Goal: Task Accomplishment & Management: Complete application form

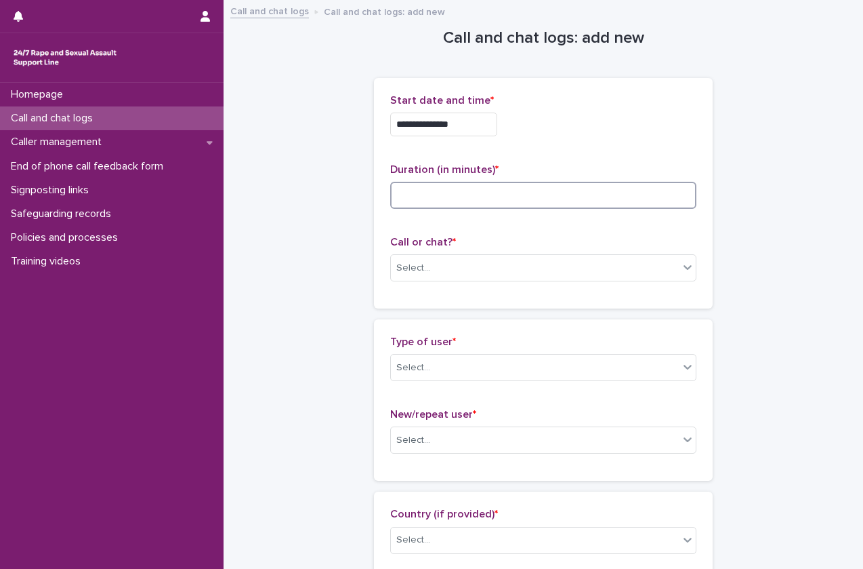
click at [459, 199] on input at bounding box center [543, 195] width 306 height 27
type input "**"
click at [449, 253] on div "Call or chat? * Select..." at bounding box center [543, 264] width 306 height 56
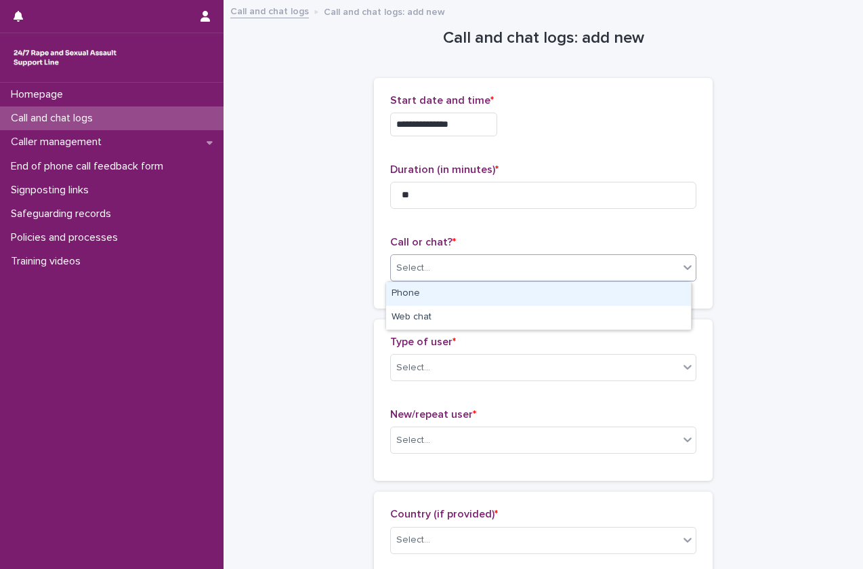
click at [447, 258] on div "Select..." at bounding box center [535, 268] width 288 height 22
click at [441, 293] on div "Phone" at bounding box center [538, 294] width 305 height 24
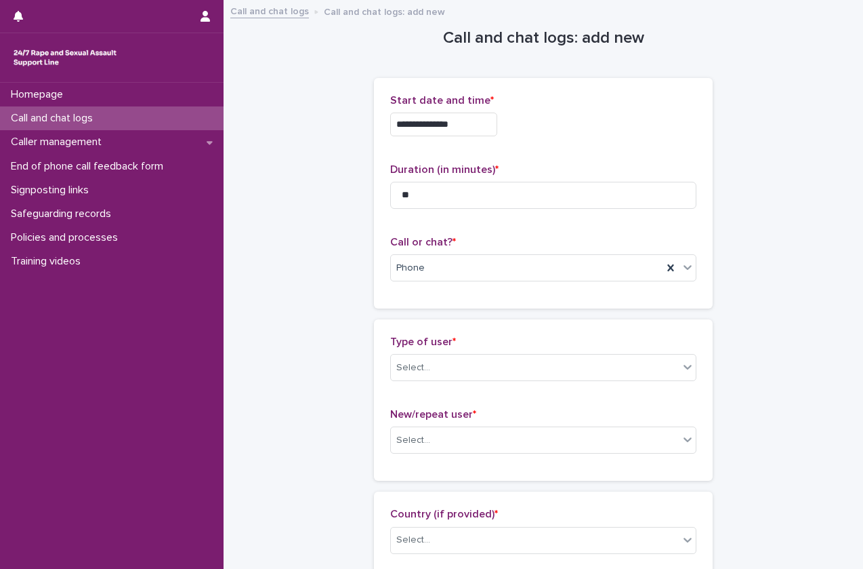
click at [444, 352] on div "Type of user * Select..." at bounding box center [543, 363] width 306 height 56
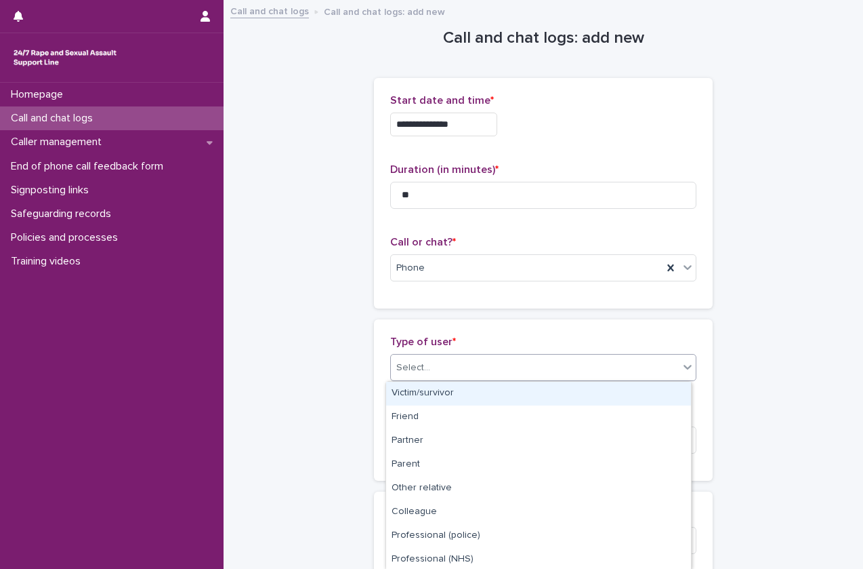
click at [442, 356] on div "Select..." at bounding box center [535, 367] width 288 height 22
click at [436, 388] on div "Victim/survivor" at bounding box center [538, 394] width 305 height 24
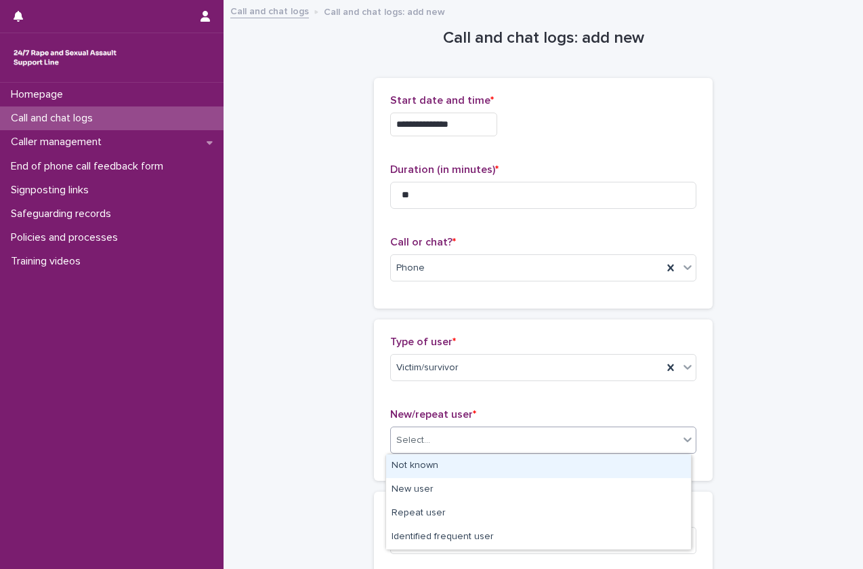
click at [447, 444] on div "Select..." at bounding box center [535, 440] width 288 height 22
click at [444, 466] on div "Not known" at bounding box center [538, 466] width 305 height 24
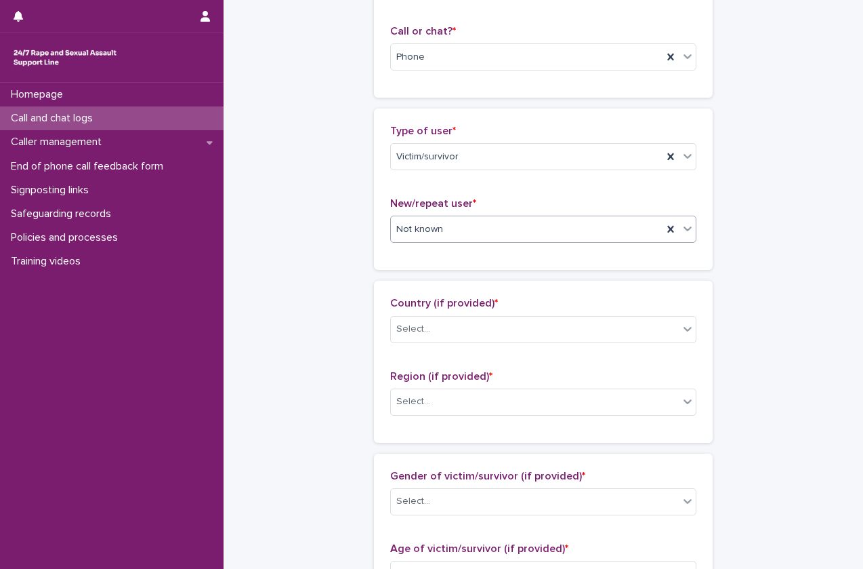
scroll to position [211, 0]
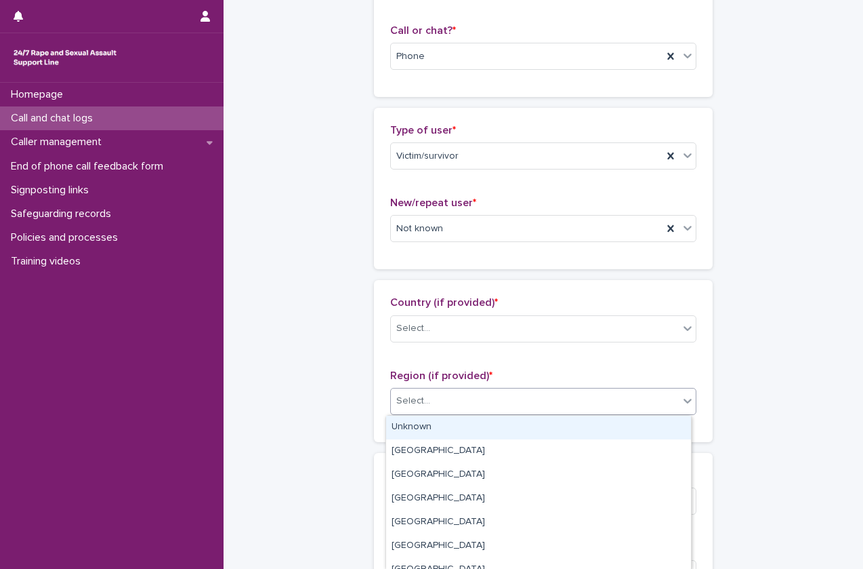
click at [432, 396] on div "Select..." at bounding box center [535, 401] width 288 height 22
click at [434, 432] on div "Unknown" at bounding box center [538, 427] width 305 height 24
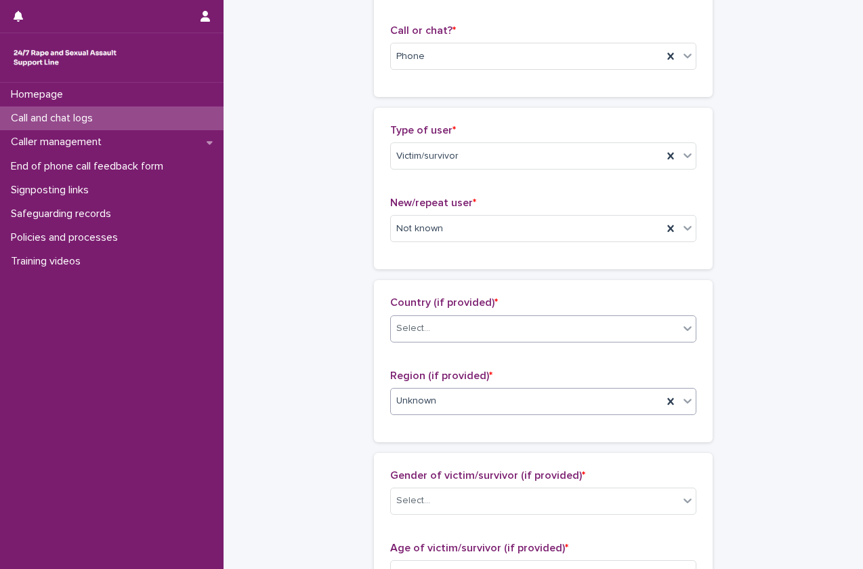
click at [456, 329] on div "Select..." at bounding box center [535, 328] width 288 height 22
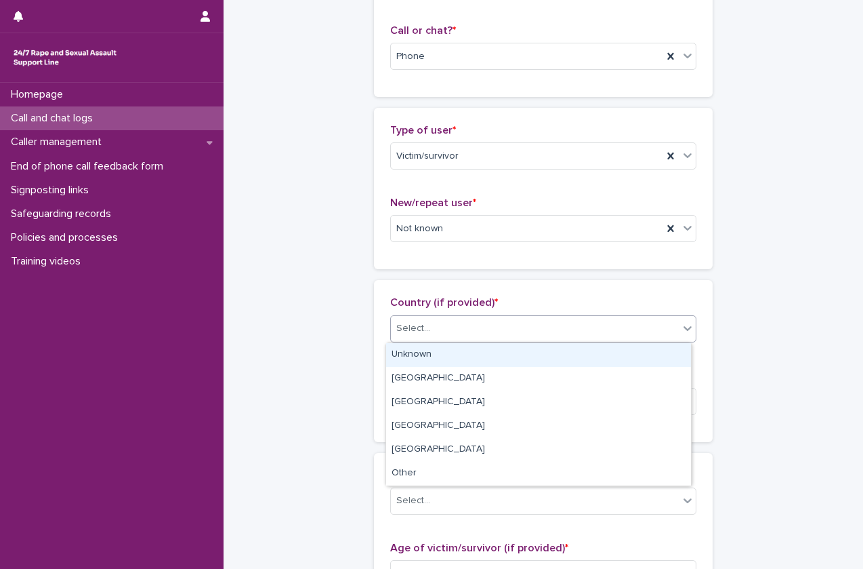
click at [474, 356] on div "Unknown" at bounding box center [538, 355] width 305 height 24
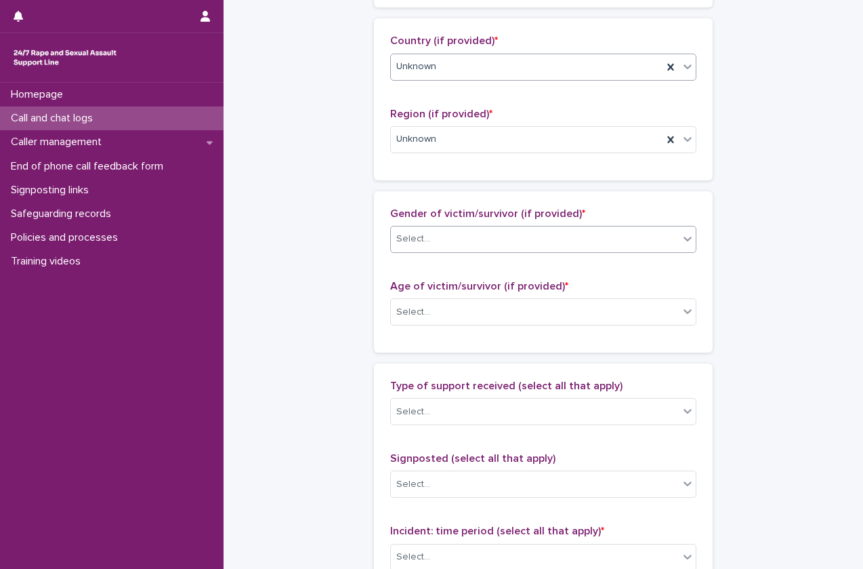
scroll to position [474, 0]
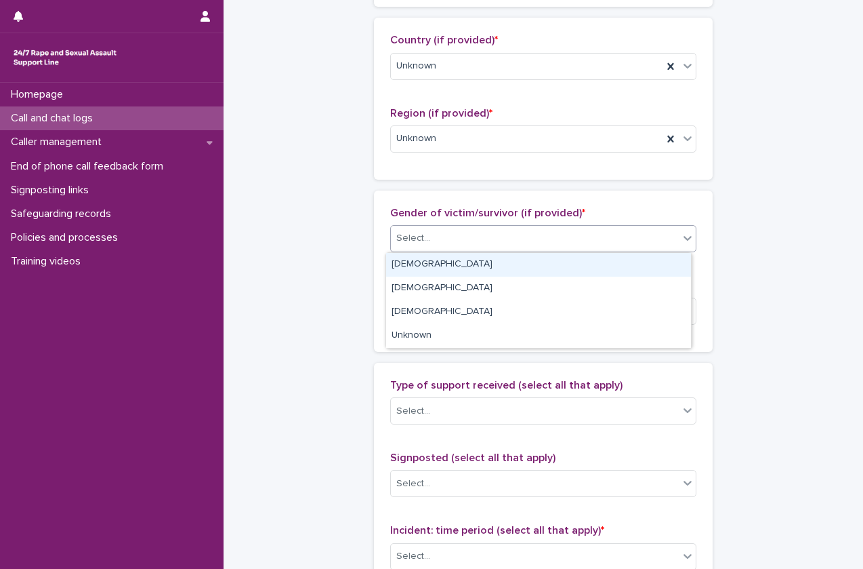
click at [511, 232] on div "Select..." at bounding box center [535, 238] width 288 height 22
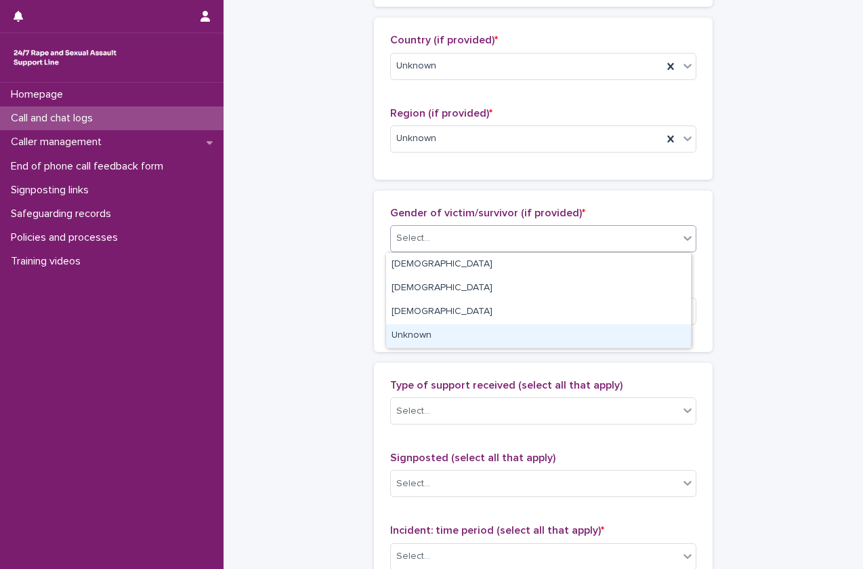
click at [464, 325] on div "Unknown" at bounding box center [538, 336] width 305 height 24
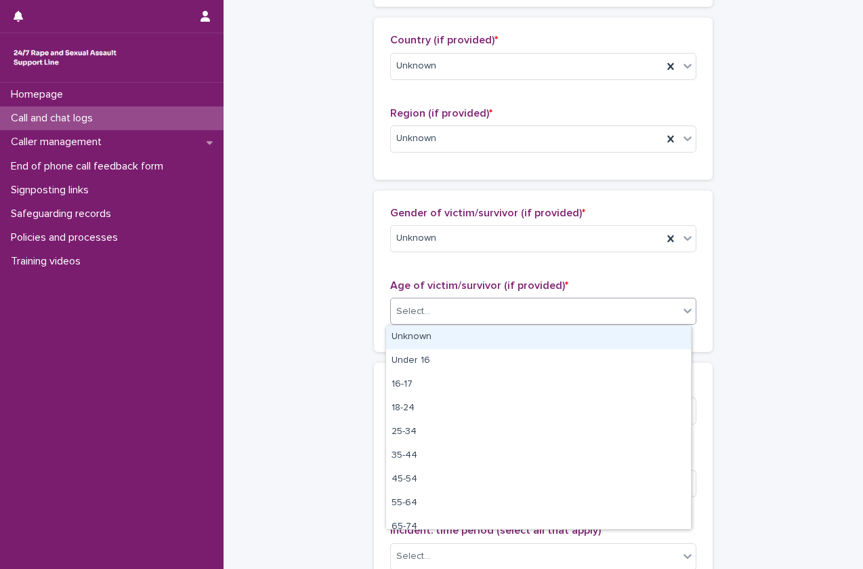
click at [497, 306] on div "Select..." at bounding box center [535, 311] width 288 height 22
click at [474, 333] on div "Unknown" at bounding box center [538, 337] width 305 height 24
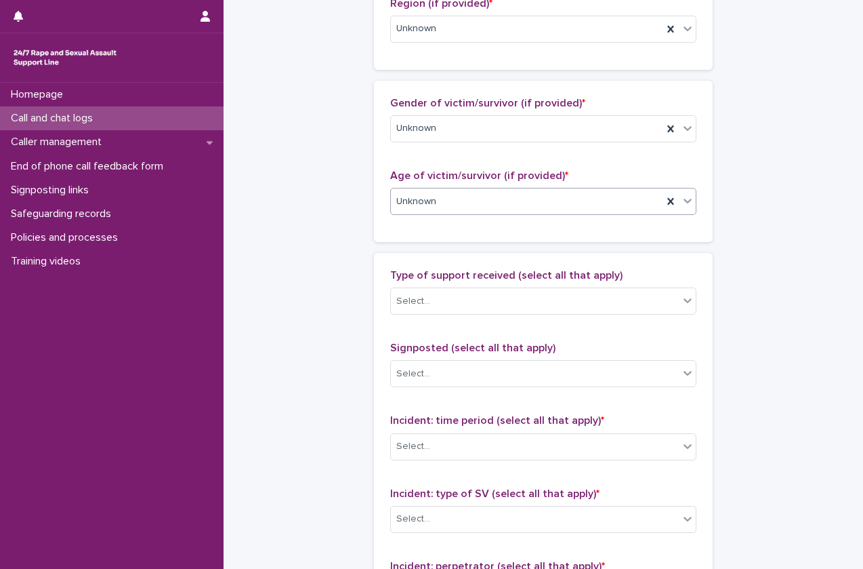
scroll to position [584, 0]
click at [513, 308] on div "Select..." at bounding box center [535, 300] width 288 height 22
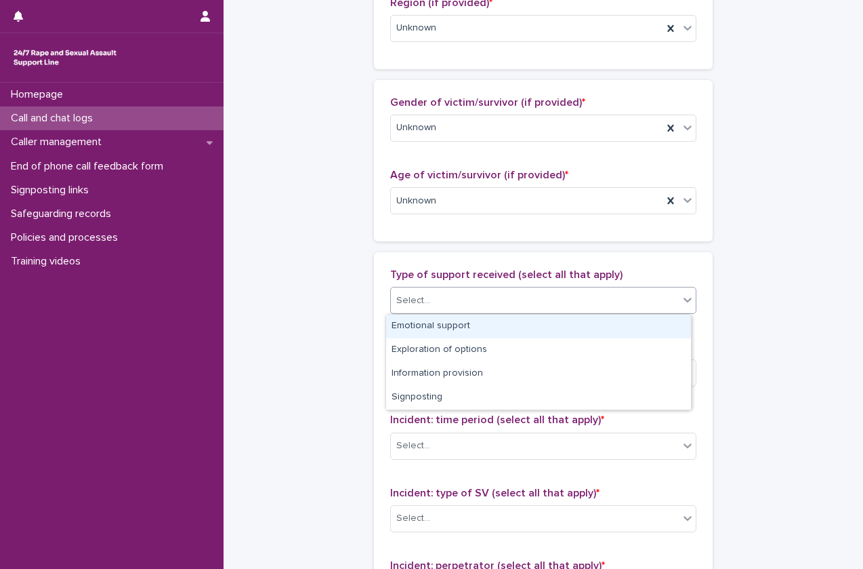
click at [501, 322] on div "Emotional support" at bounding box center [538, 326] width 305 height 24
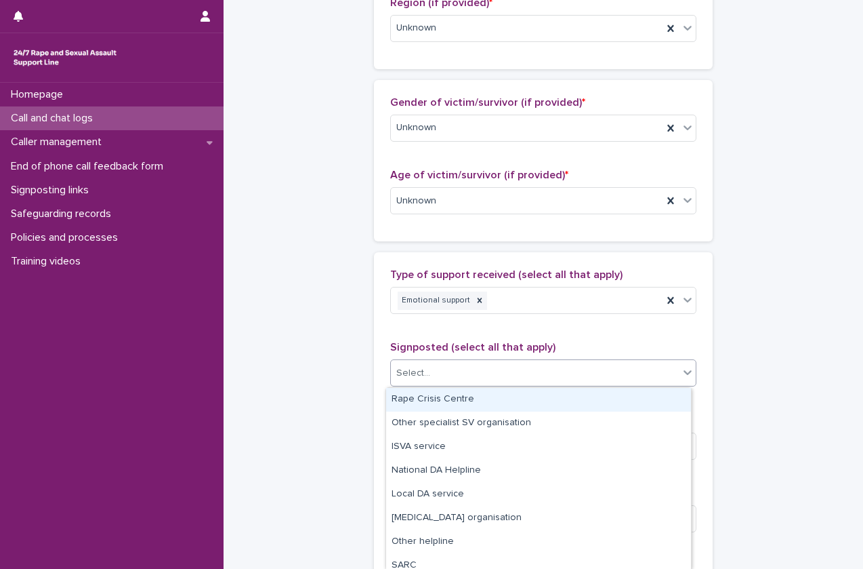
click at [484, 371] on div "Select..." at bounding box center [535, 373] width 288 height 22
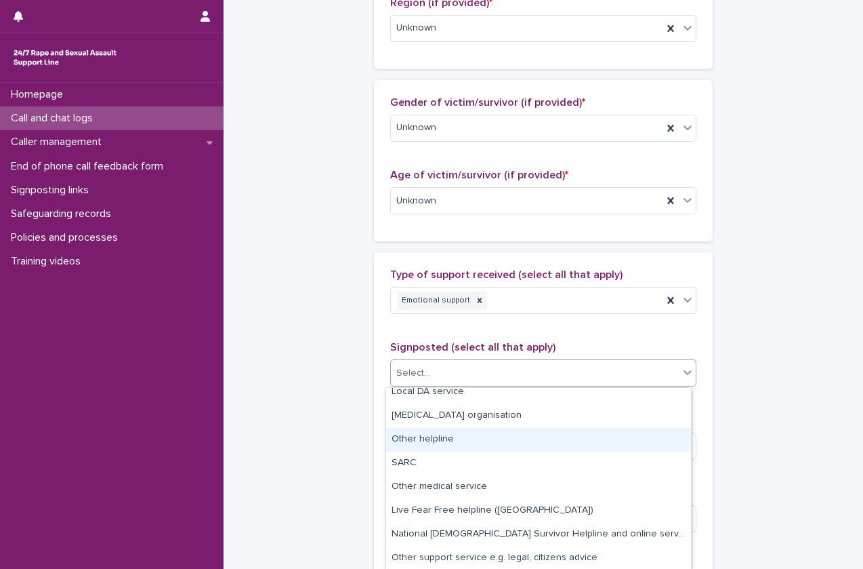
click at [454, 445] on div "Other helpline" at bounding box center [538, 440] width 305 height 24
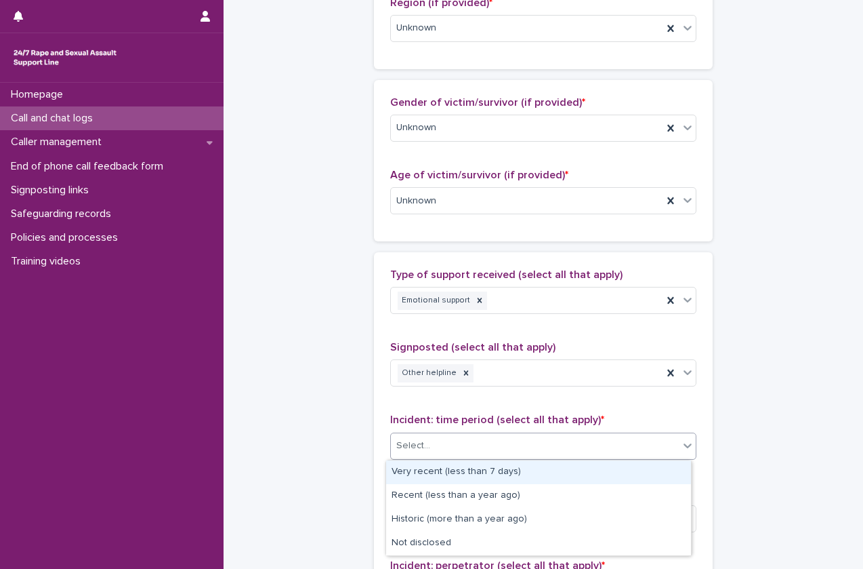
click at [464, 437] on div "Select..." at bounding box center [535, 445] width 288 height 22
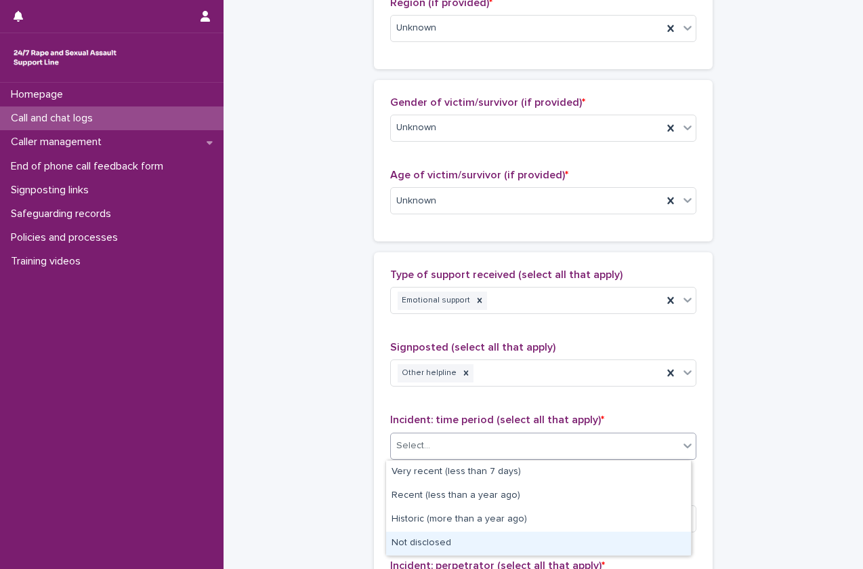
click at [437, 537] on div "Not disclosed" at bounding box center [538, 543] width 305 height 24
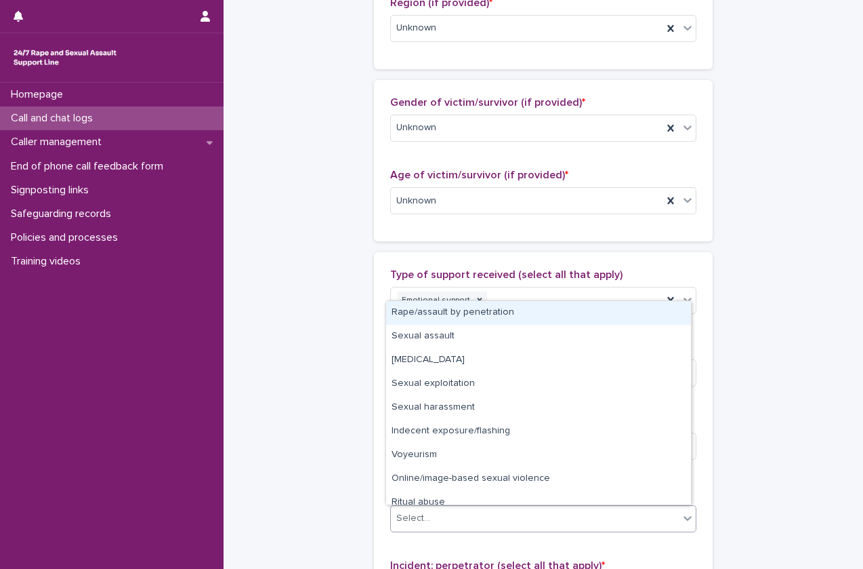
click at [463, 507] on div "Select..." at bounding box center [535, 518] width 288 height 22
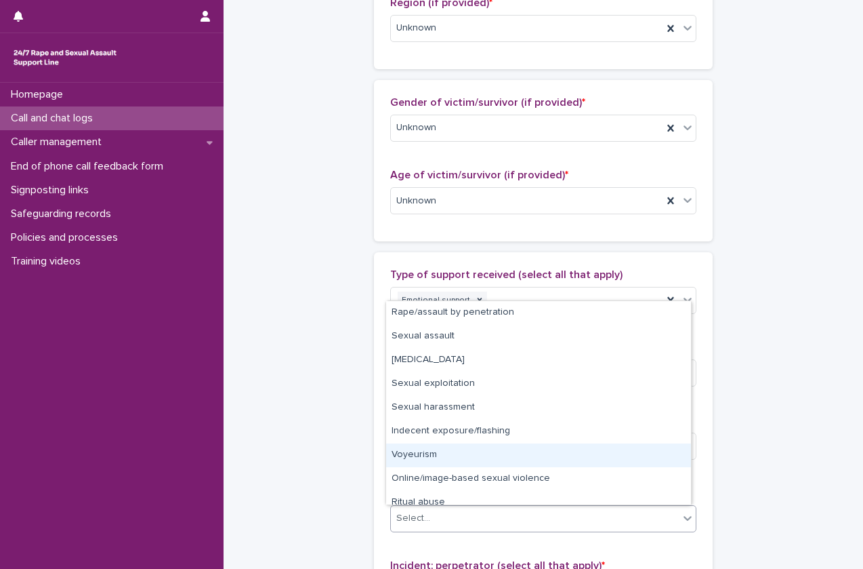
scroll to position [34, 0]
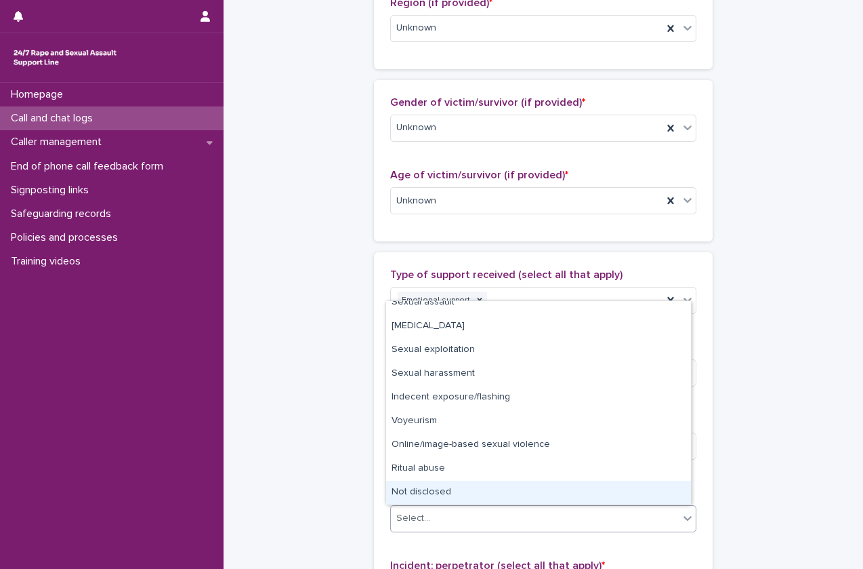
click at [438, 495] on div "Not disclosed" at bounding box center [538, 492] width 305 height 24
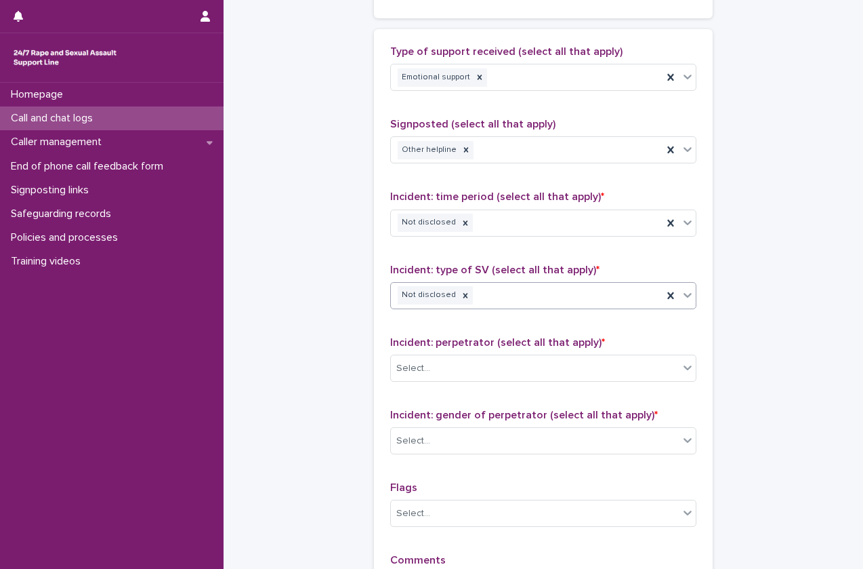
scroll to position [808, 0]
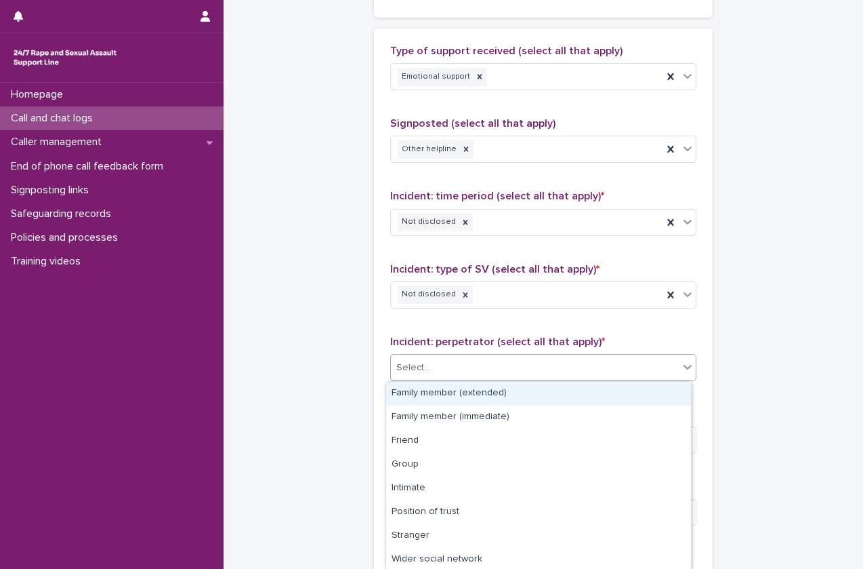
click at [491, 370] on div "Select..." at bounding box center [535, 367] width 288 height 22
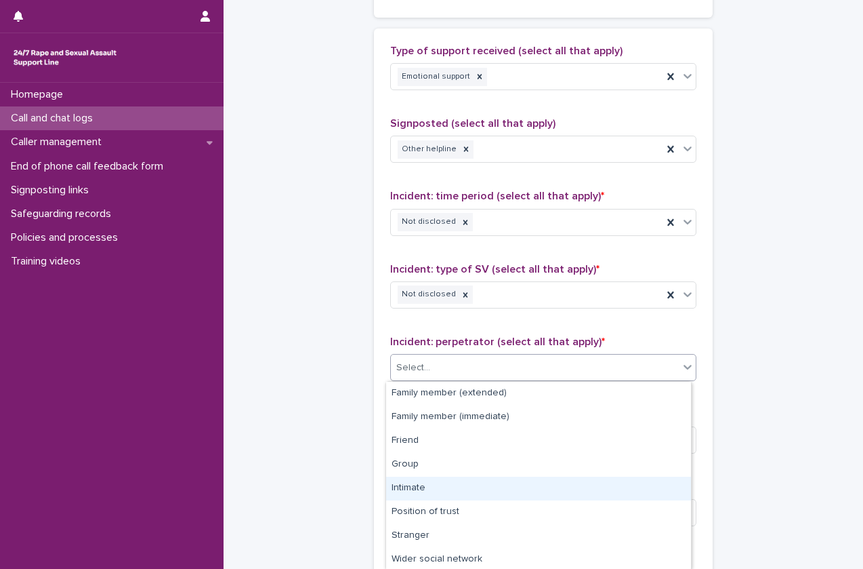
scroll to position [73, 0]
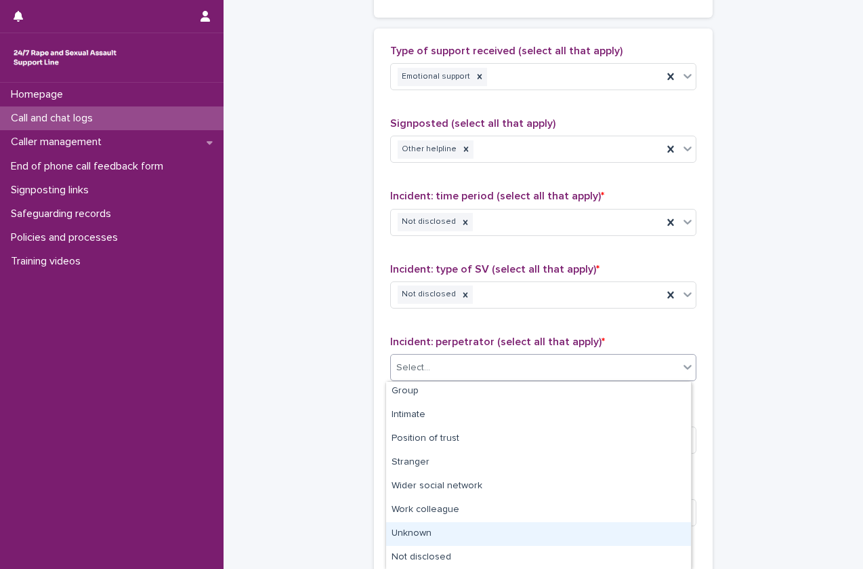
click at [453, 534] on div "Unknown" at bounding box center [538, 534] width 305 height 24
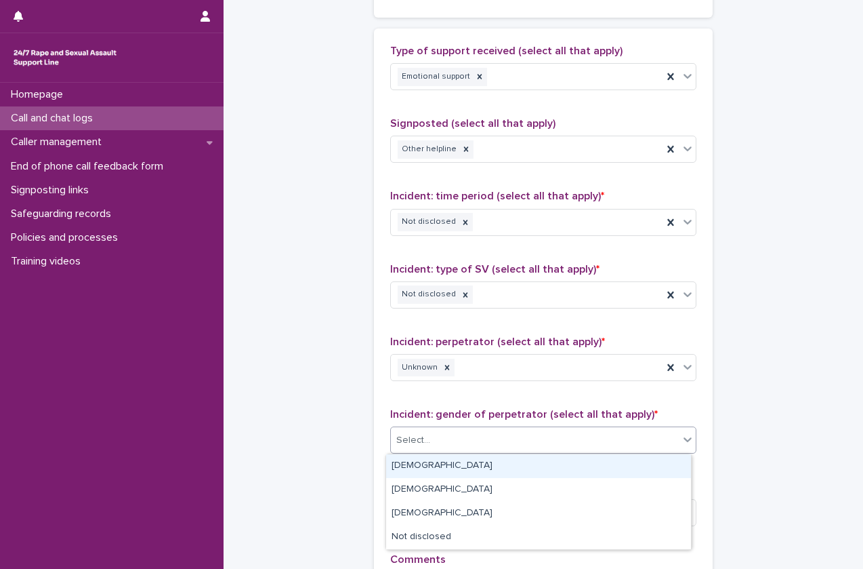
click at [497, 449] on div "Select..." at bounding box center [535, 440] width 288 height 22
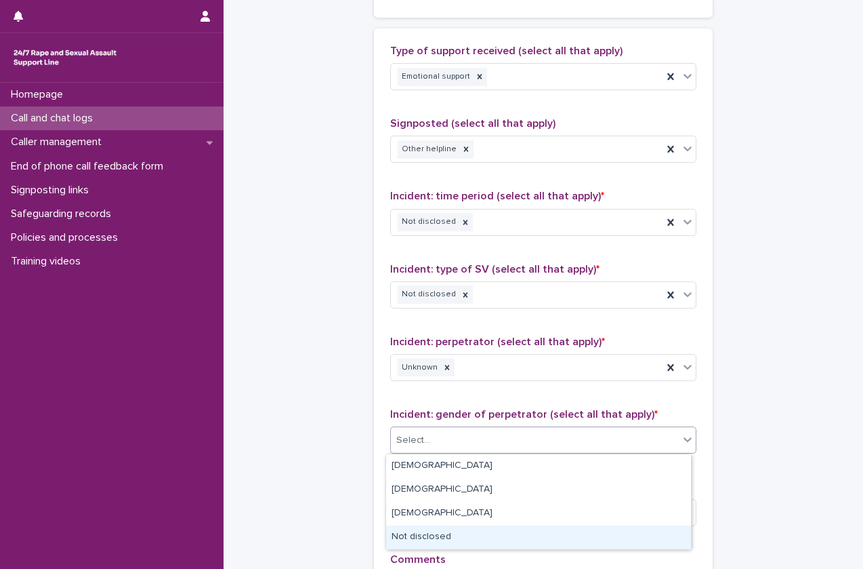
click at [463, 531] on div "Not disclosed" at bounding box center [538, 537] width 305 height 24
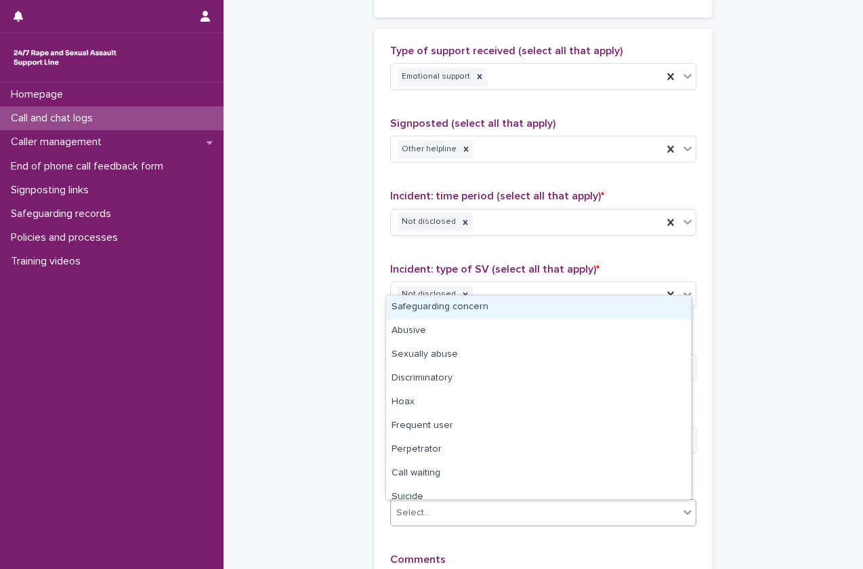
click at [488, 505] on div "Select..." at bounding box center [535, 512] width 288 height 22
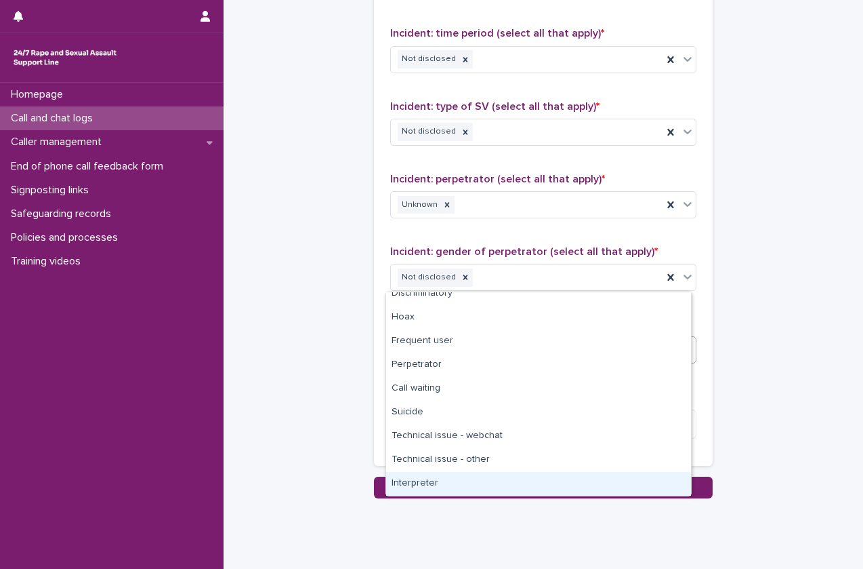
scroll to position [971, 0]
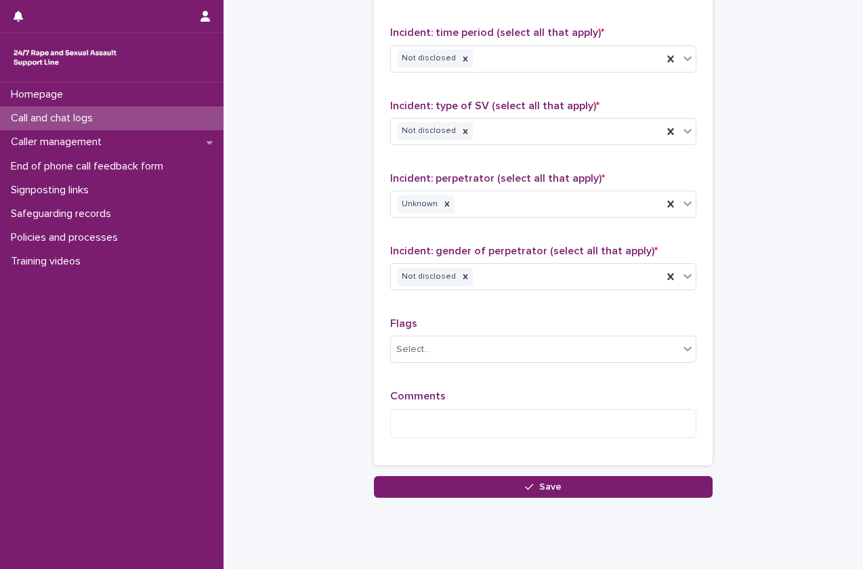
click at [409, 422] on textarea at bounding box center [543, 423] width 306 height 29
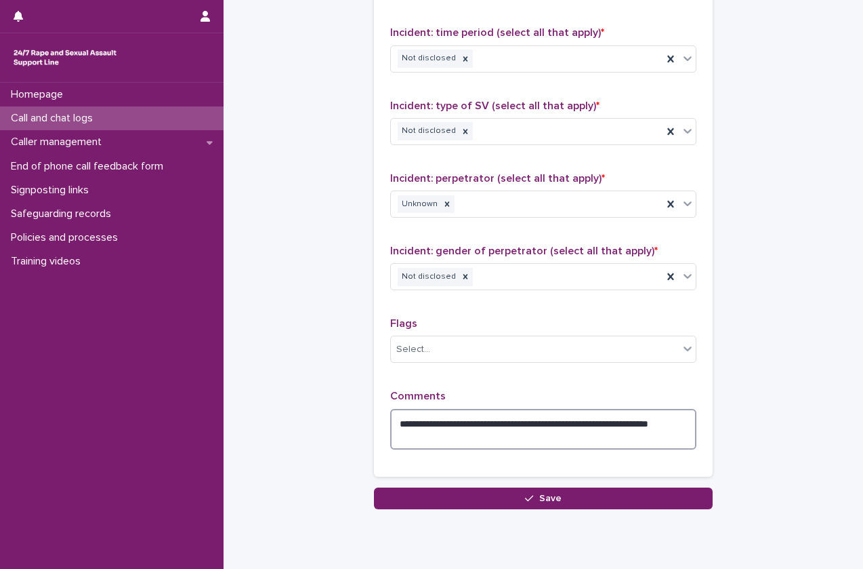
click at [398, 422] on textarea "**********" at bounding box center [543, 429] width 306 height 41
click at [498, 441] on textarea "**********" at bounding box center [543, 429] width 306 height 41
type textarea "**********"
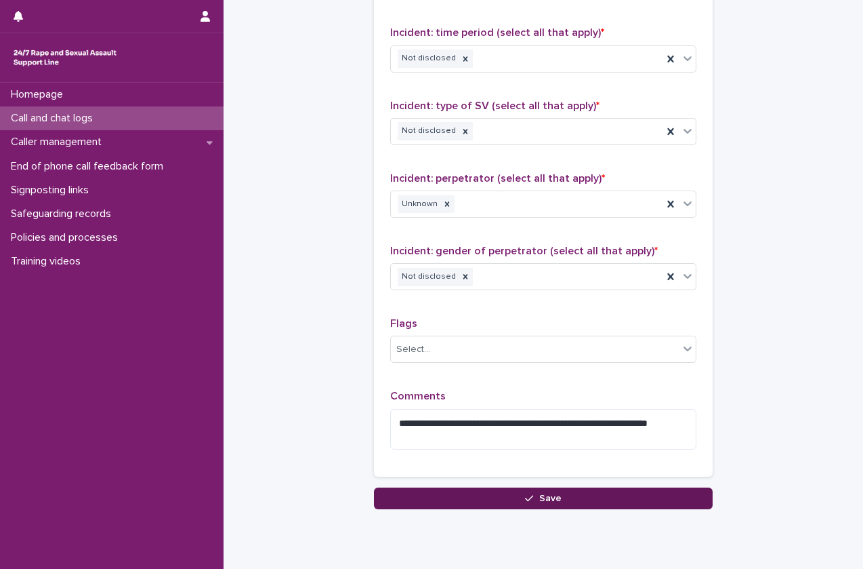
click at [478, 491] on button "Save" at bounding box center [543, 498] width 339 height 22
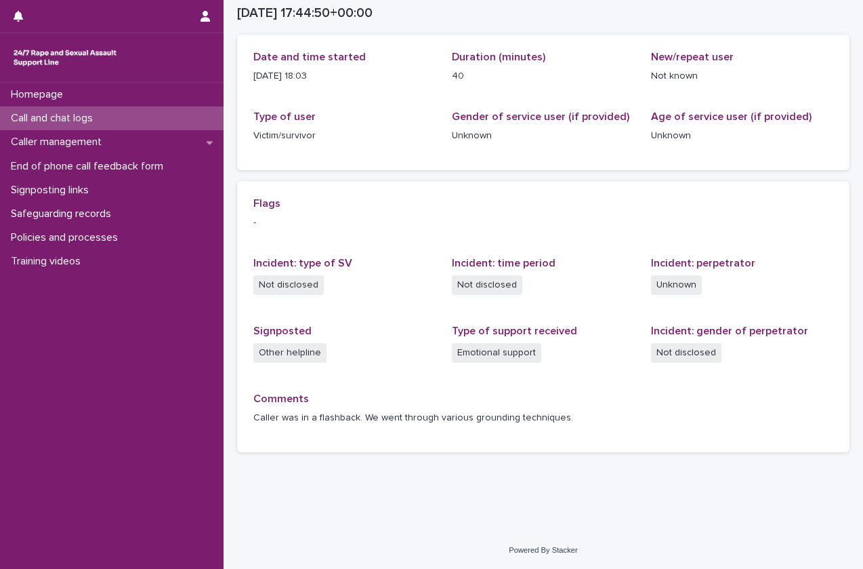
scroll to position [151, 0]
click at [107, 119] on div "Call and chat logs" at bounding box center [112, 118] width 224 height 24
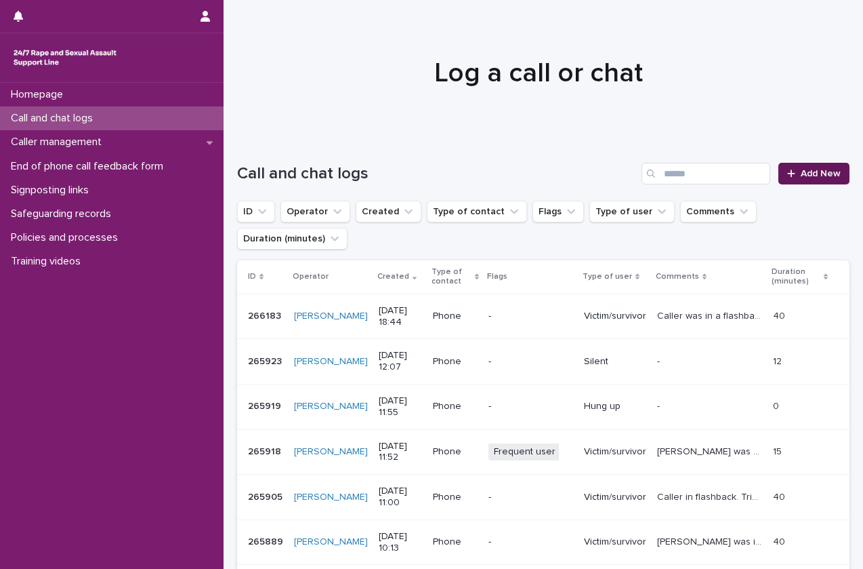
click at [801, 174] on span "Add New" at bounding box center [821, 173] width 40 height 9
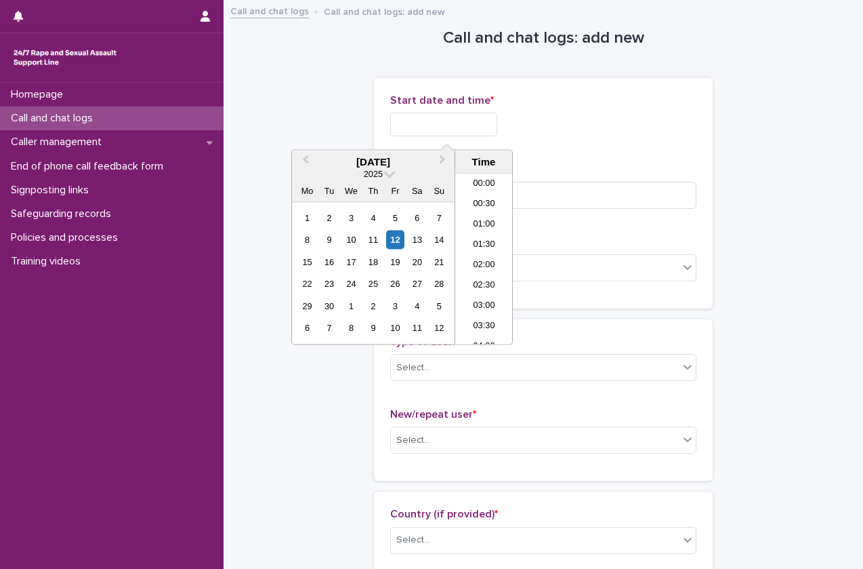
click at [468, 133] on input "text" at bounding box center [443, 124] width 107 height 24
click at [477, 235] on li "18:00" at bounding box center [484, 239] width 58 height 20
click at [466, 128] on input "**********" at bounding box center [443, 124] width 107 height 24
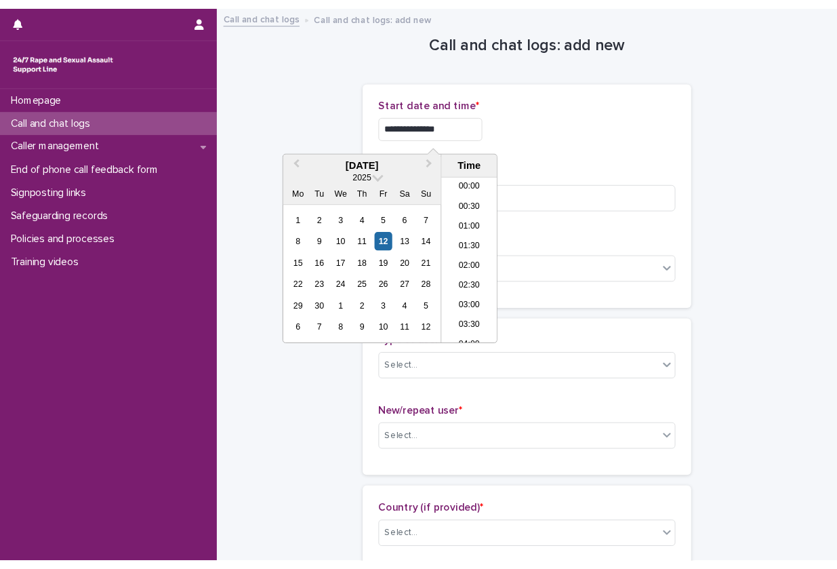
scroll to position [657, 0]
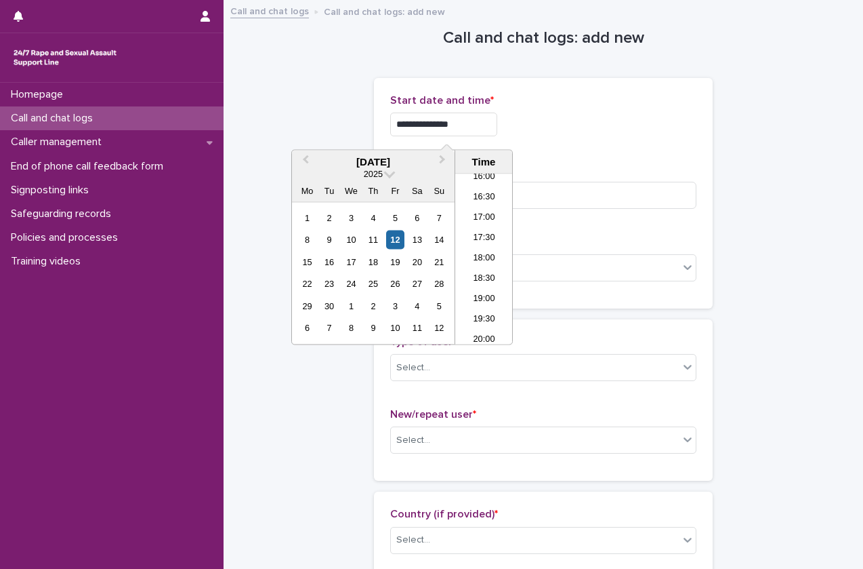
type input "**********"
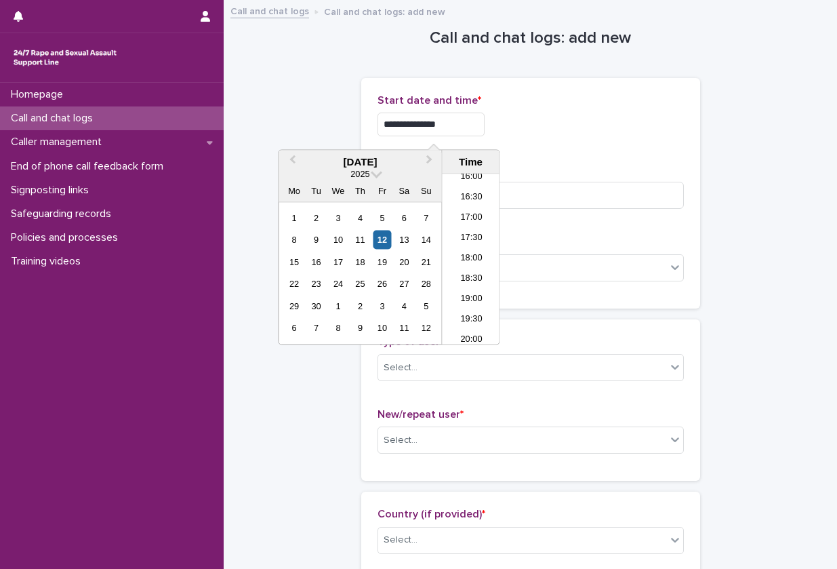
click at [597, 136] on div "**********" at bounding box center [530, 124] width 306 height 24
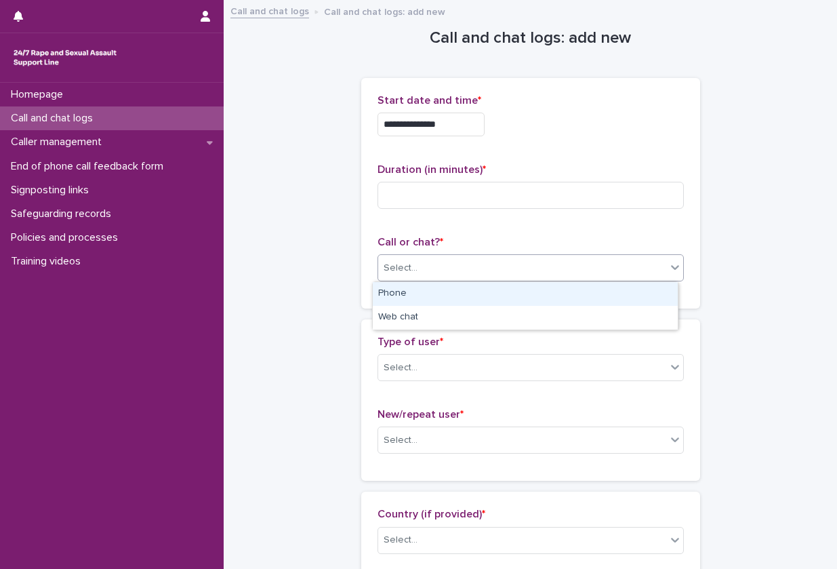
click at [439, 277] on div "Select..." at bounding box center [522, 268] width 288 height 22
click at [435, 291] on div "Phone" at bounding box center [525, 294] width 305 height 24
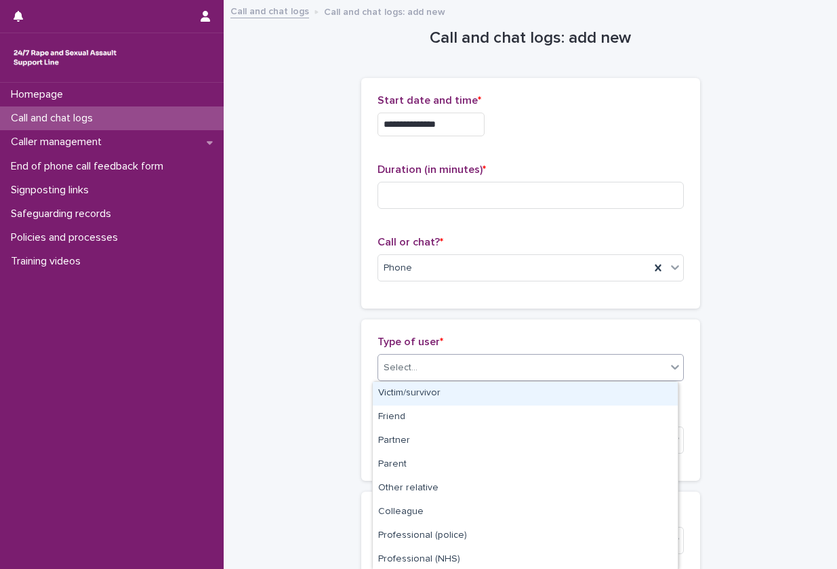
click at [419, 361] on div at bounding box center [419, 368] width 1 height 14
click at [412, 393] on div "Victim/survivor" at bounding box center [525, 394] width 305 height 24
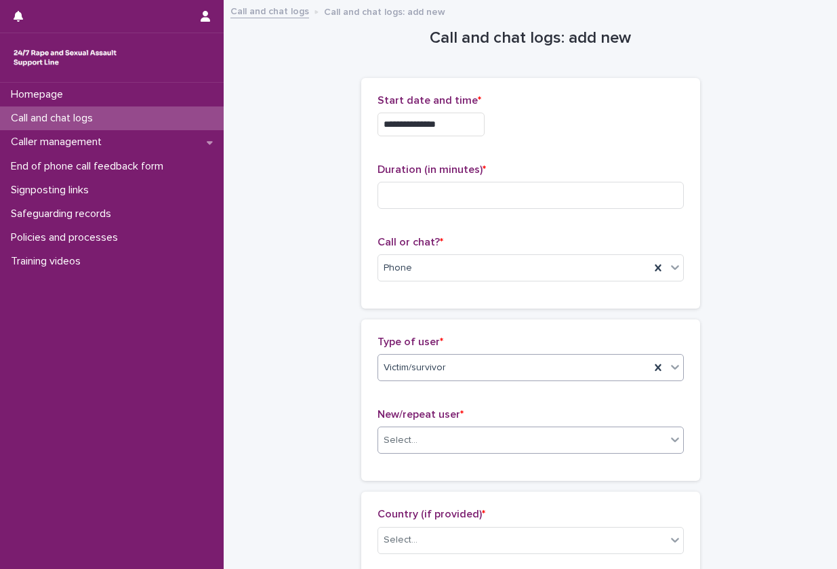
click at [410, 430] on div "Select..." at bounding box center [522, 440] width 288 height 22
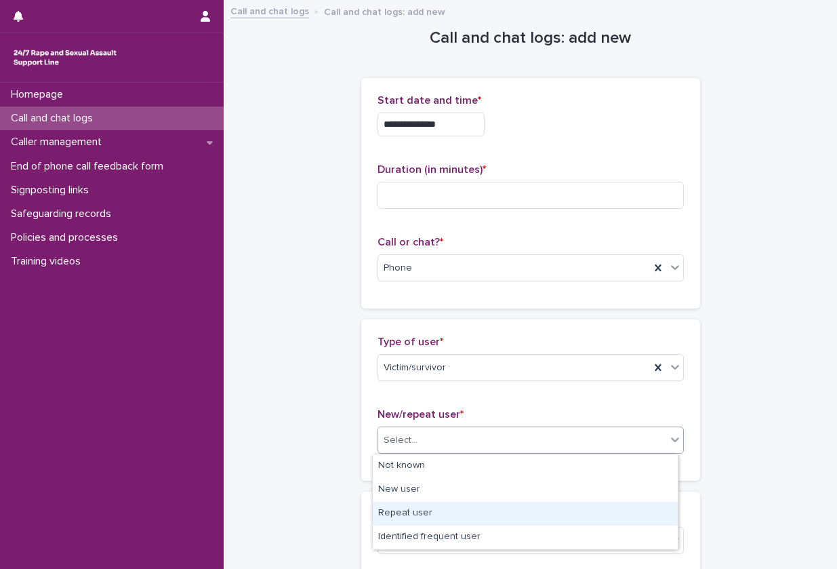
click at [413, 510] on div "Repeat user" at bounding box center [525, 513] width 305 height 24
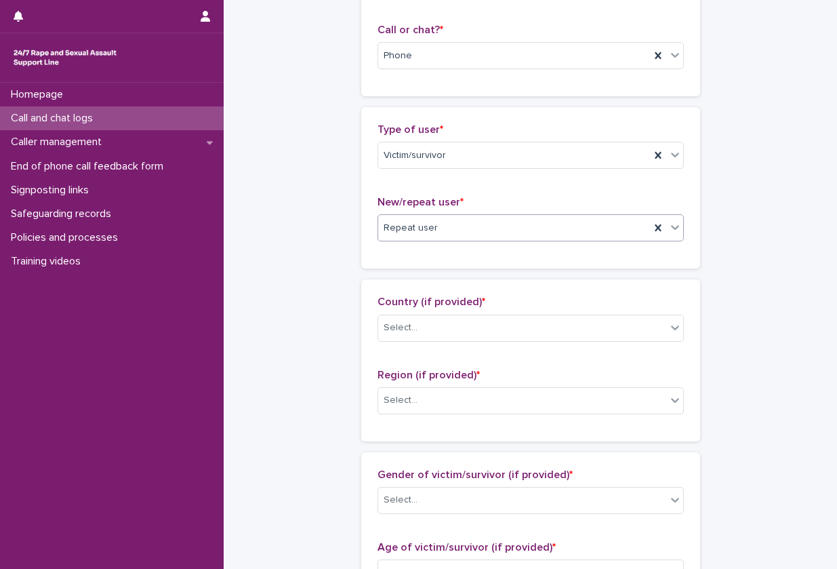
scroll to position [213, 0]
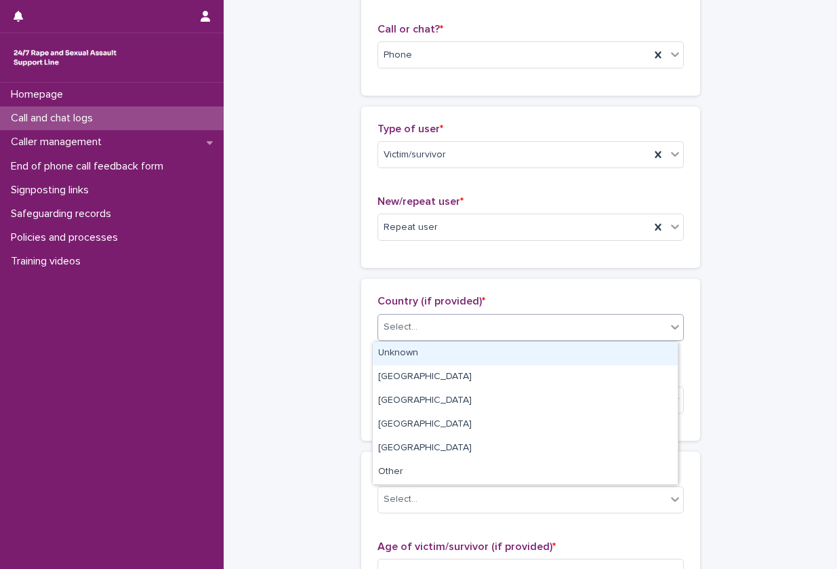
click at [510, 333] on div "Select..." at bounding box center [522, 327] width 288 height 22
click at [479, 351] on div "Unknown" at bounding box center [525, 354] width 305 height 24
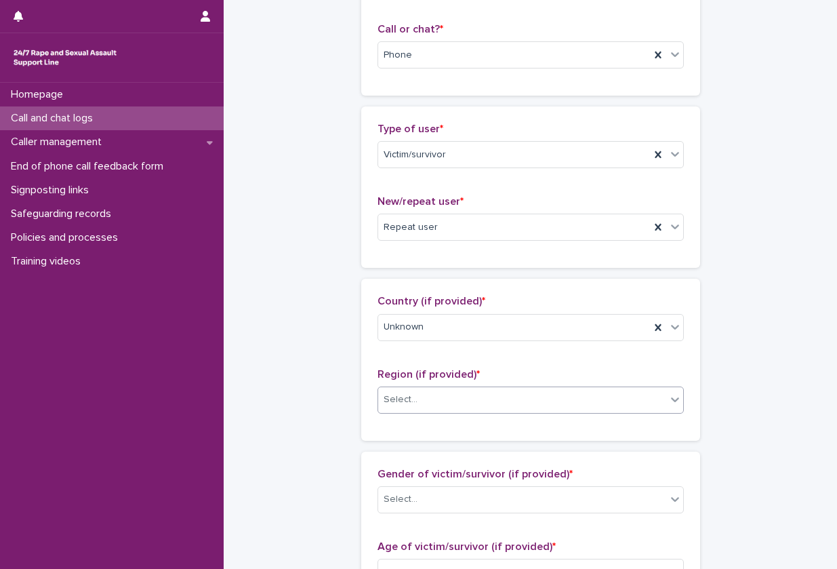
click at [473, 413] on div "Region (if provided) * Select..." at bounding box center [530, 396] width 306 height 56
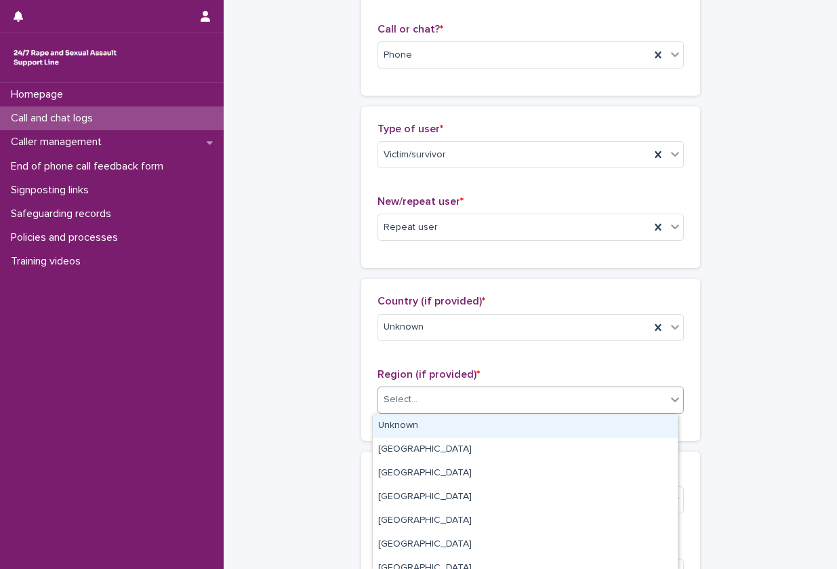
click at [473, 413] on div "Select..." at bounding box center [530, 399] width 306 height 27
click at [464, 428] on div "Unknown" at bounding box center [525, 426] width 305 height 24
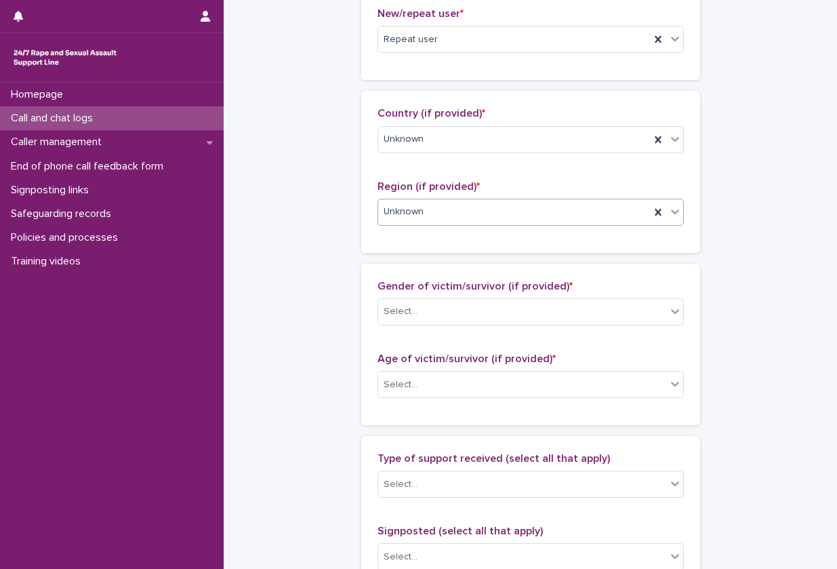
scroll to position [401, 0]
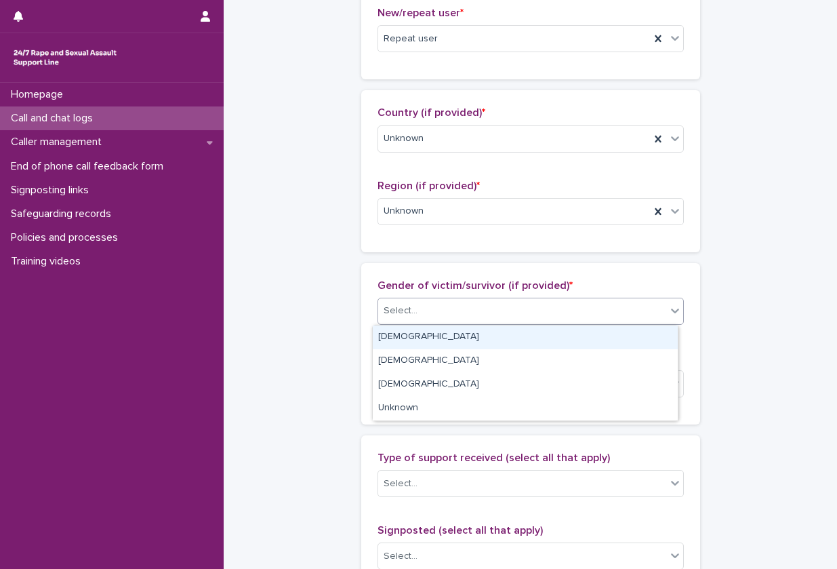
click at [537, 316] on div "Select..." at bounding box center [522, 311] width 288 height 22
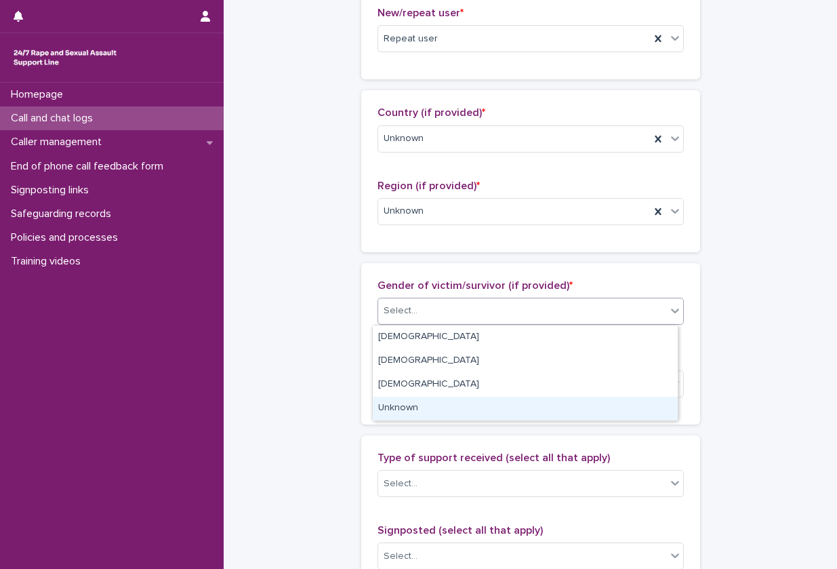
click at [474, 411] on div "Unknown" at bounding box center [525, 408] width 305 height 24
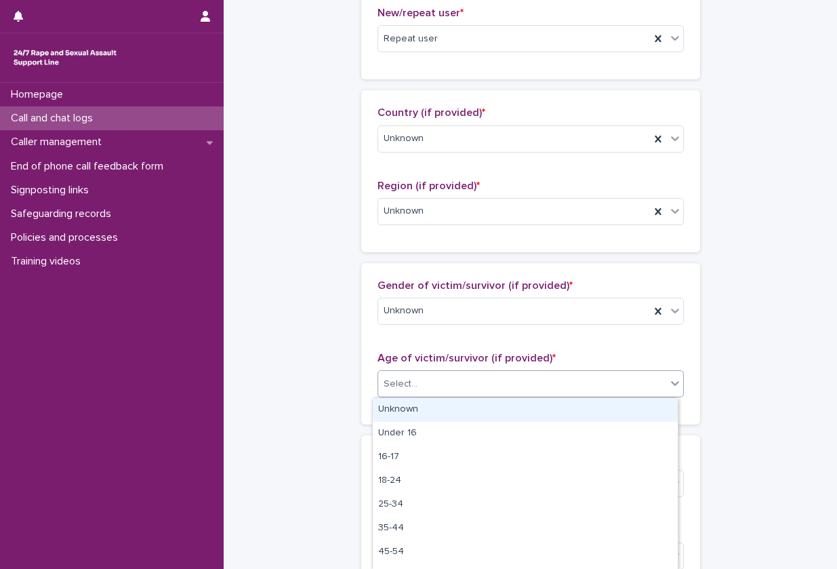
click at [531, 389] on div "Select..." at bounding box center [522, 384] width 288 height 22
click at [500, 411] on div "Unknown" at bounding box center [525, 410] width 305 height 24
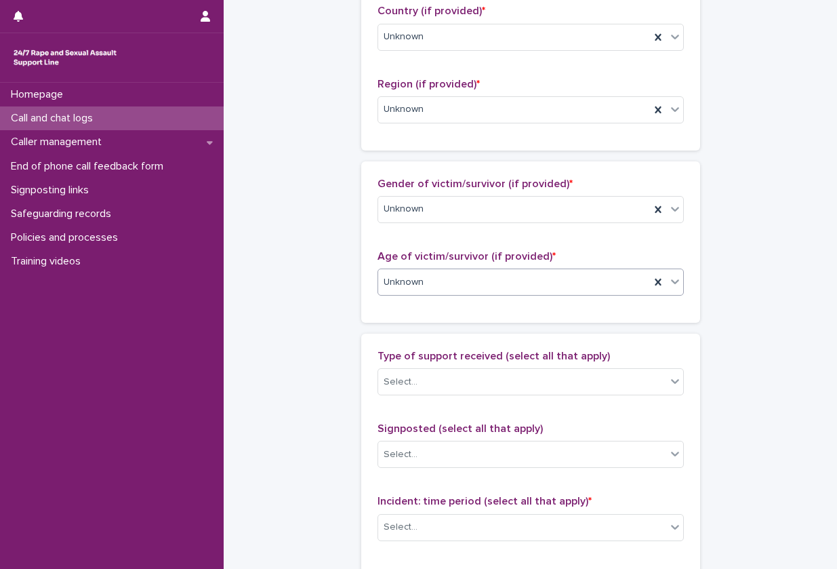
scroll to position [514, 0]
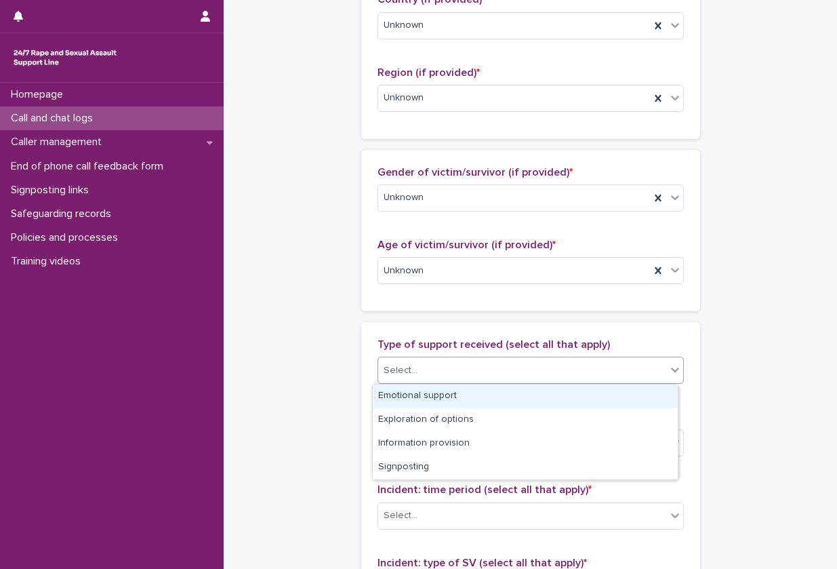
click at [556, 365] on div "Select..." at bounding box center [522, 370] width 288 height 22
click at [497, 405] on div "Emotional support" at bounding box center [525, 396] width 305 height 24
click at [543, 379] on div "Emotional support" at bounding box center [514, 371] width 272 height 24
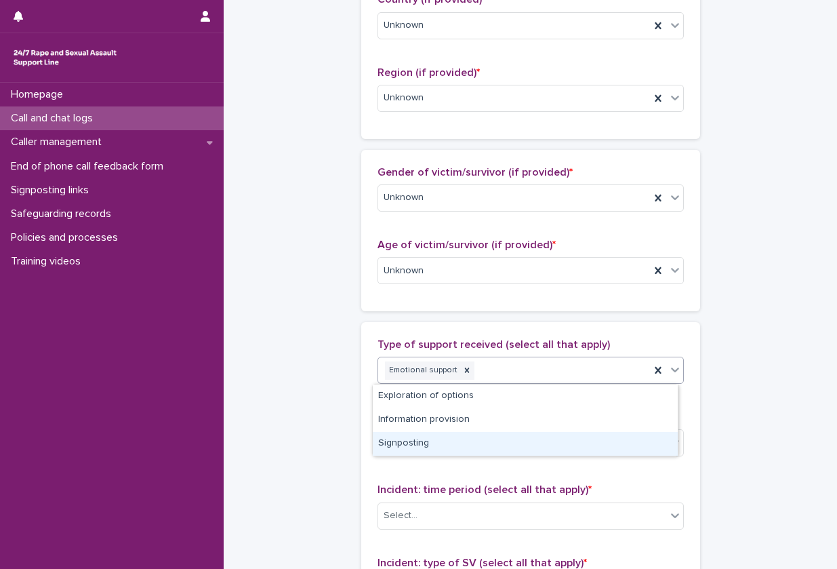
click at [506, 438] on div "Signposting" at bounding box center [525, 444] width 305 height 24
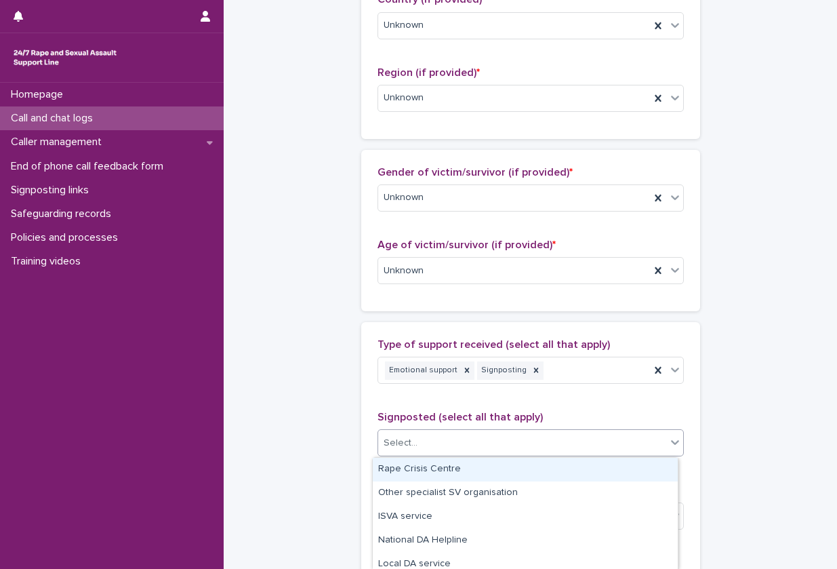
click at [525, 434] on div "Select..." at bounding box center [522, 443] width 288 height 22
click at [481, 473] on div "Rape Crisis Centre" at bounding box center [525, 469] width 305 height 24
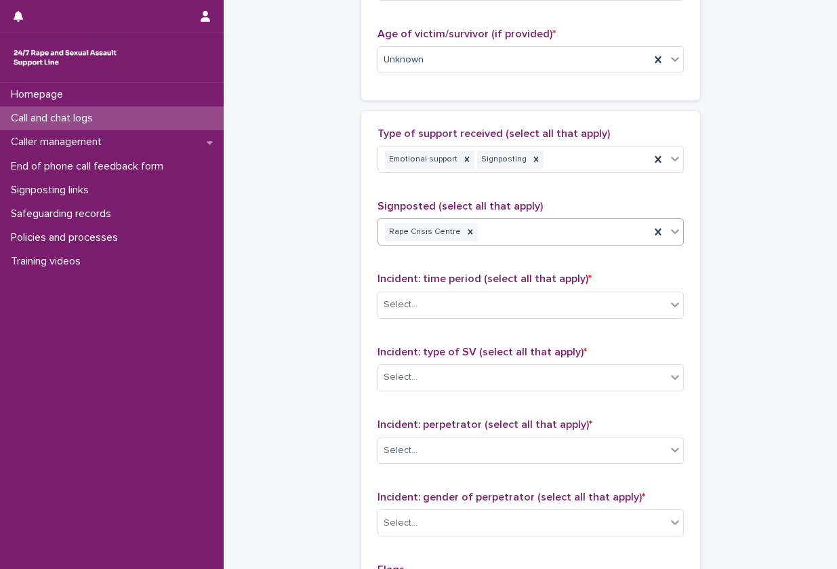
scroll to position [736, 0]
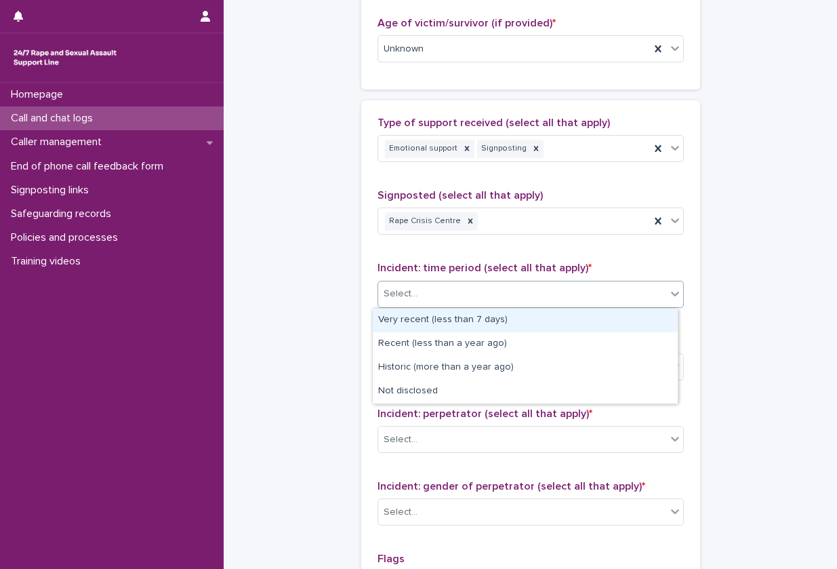
click at [556, 285] on div "Select..." at bounding box center [522, 294] width 288 height 22
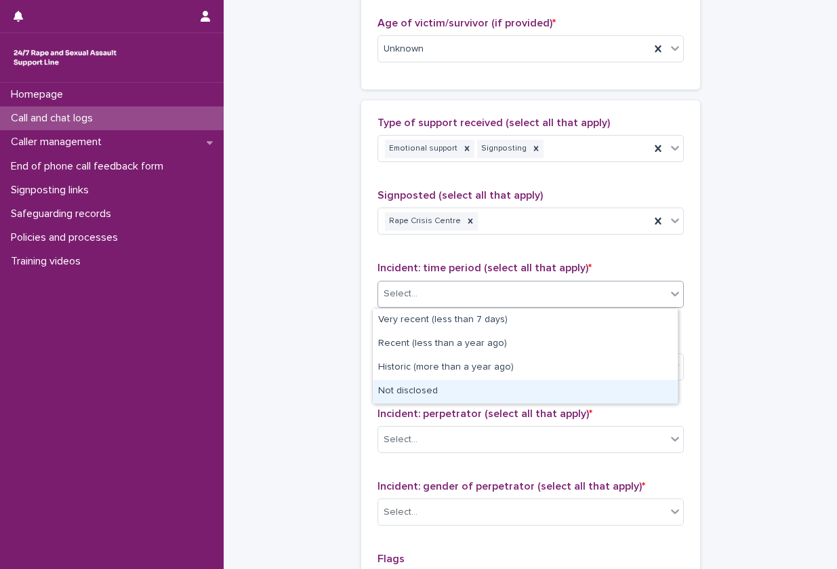
click at [499, 390] on div "Not disclosed" at bounding box center [525, 392] width 305 height 24
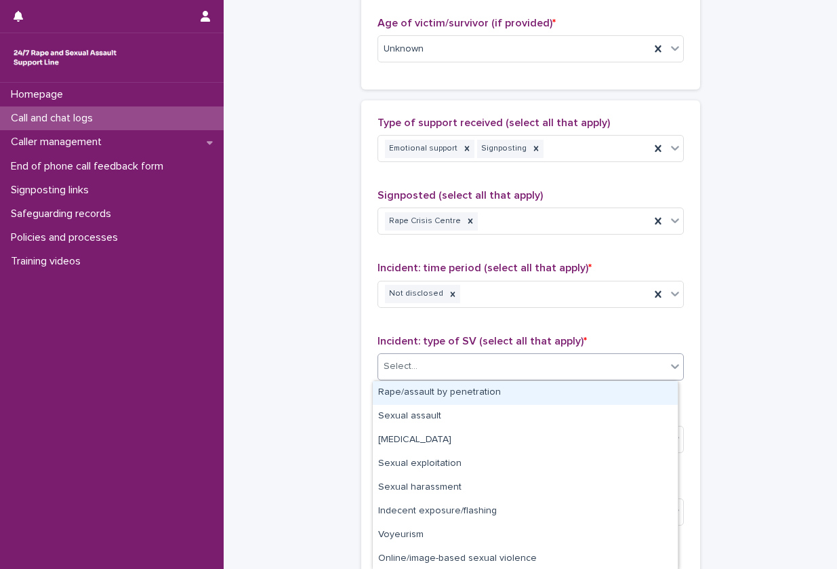
click at [558, 359] on div "Select..." at bounding box center [522, 366] width 288 height 22
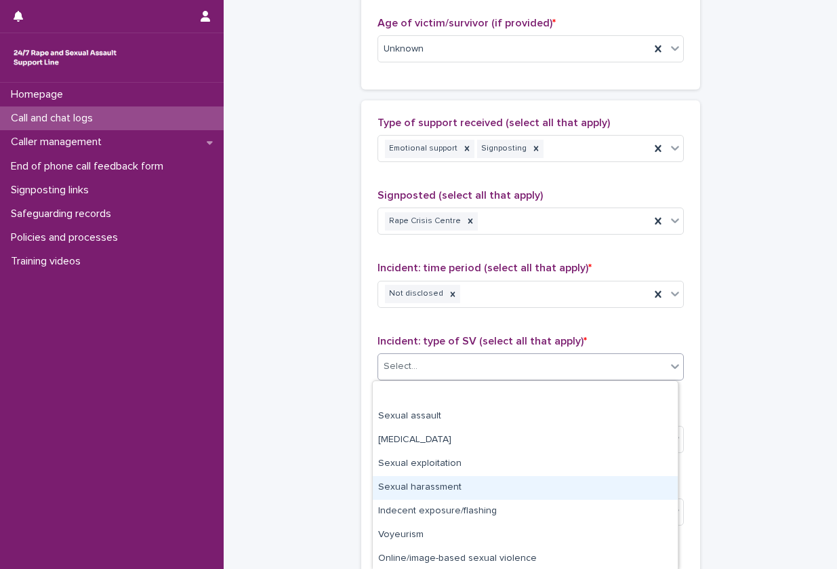
scroll to position [49, 0]
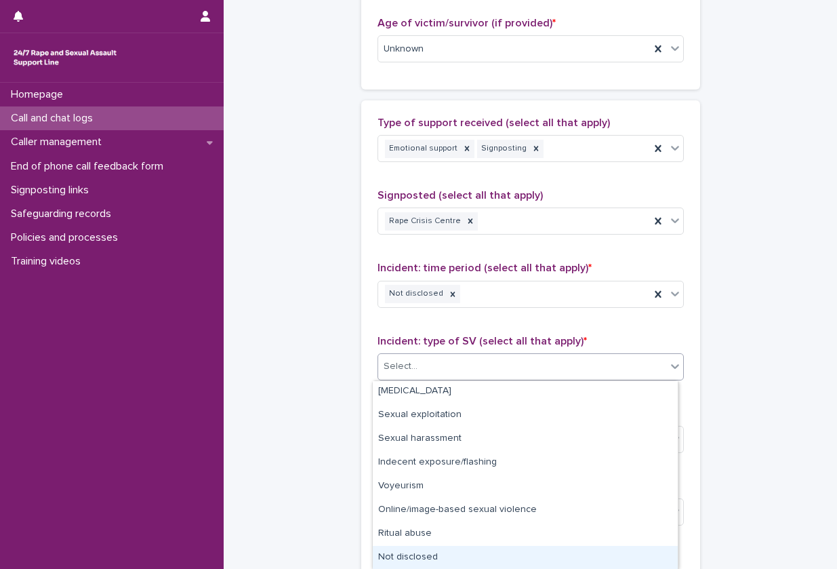
click at [430, 555] on div "Not disclosed" at bounding box center [525, 558] width 305 height 24
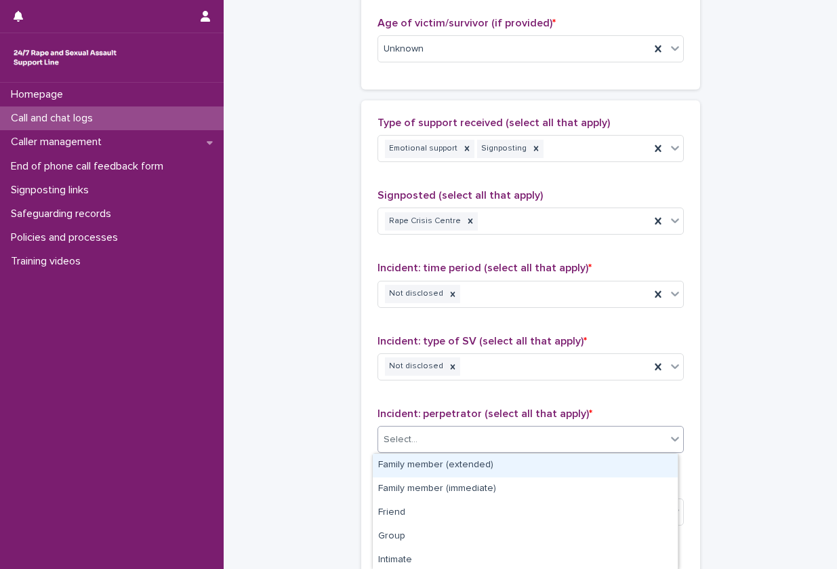
click at [513, 441] on div "Select..." at bounding box center [522, 439] width 288 height 22
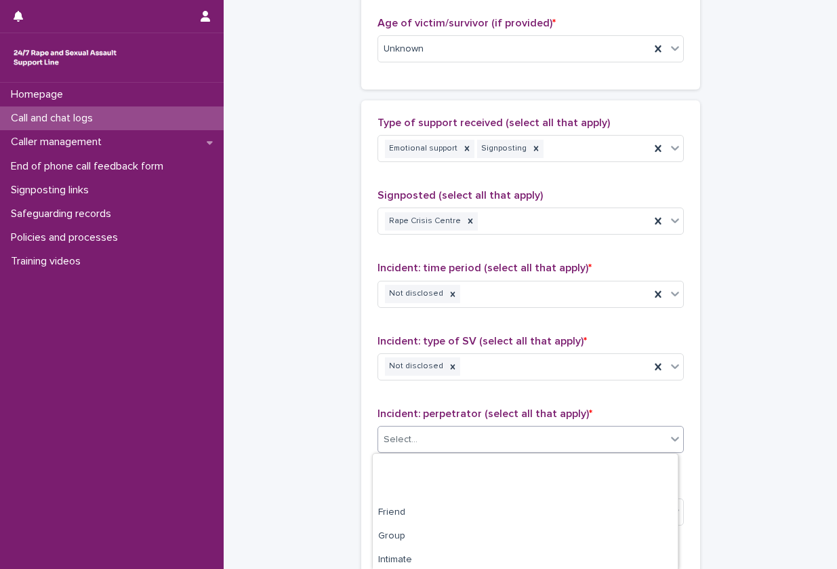
scroll to position [145, 0]
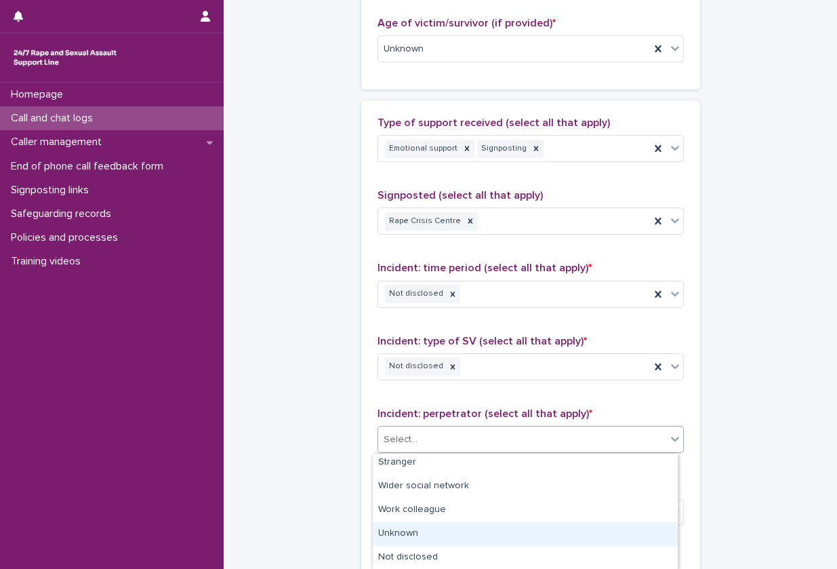
click at [438, 539] on div "Unknown" at bounding box center [525, 534] width 305 height 24
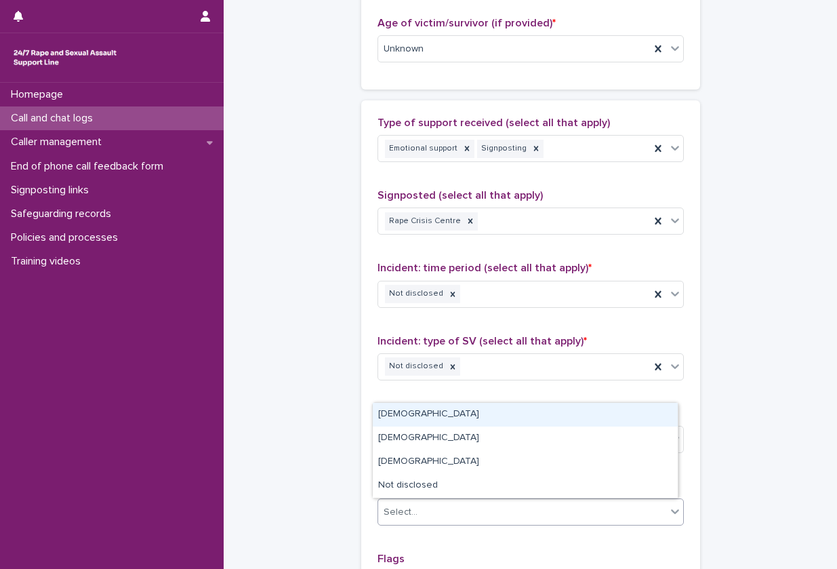
click at [466, 506] on div "Select..." at bounding box center [522, 512] width 288 height 22
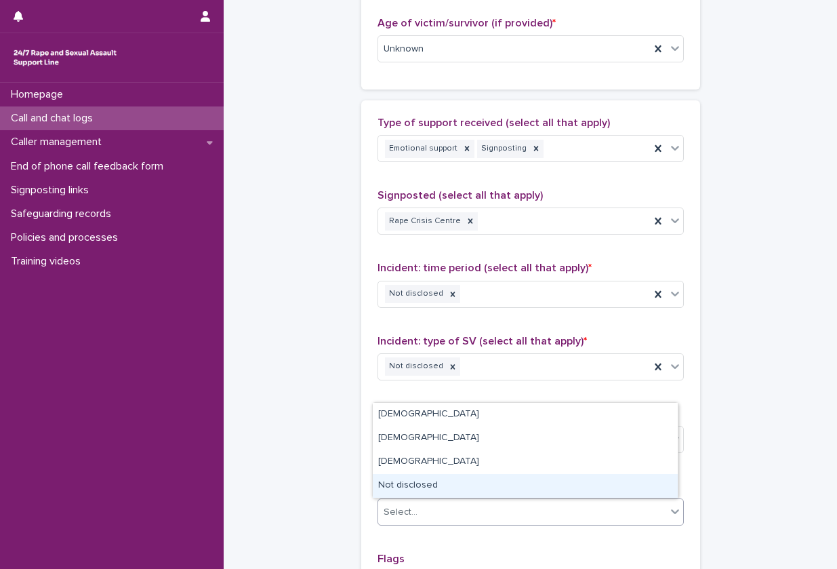
click at [462, 480] on div "Not disclosed" at bounding box center [525, 486] width 305 height 24
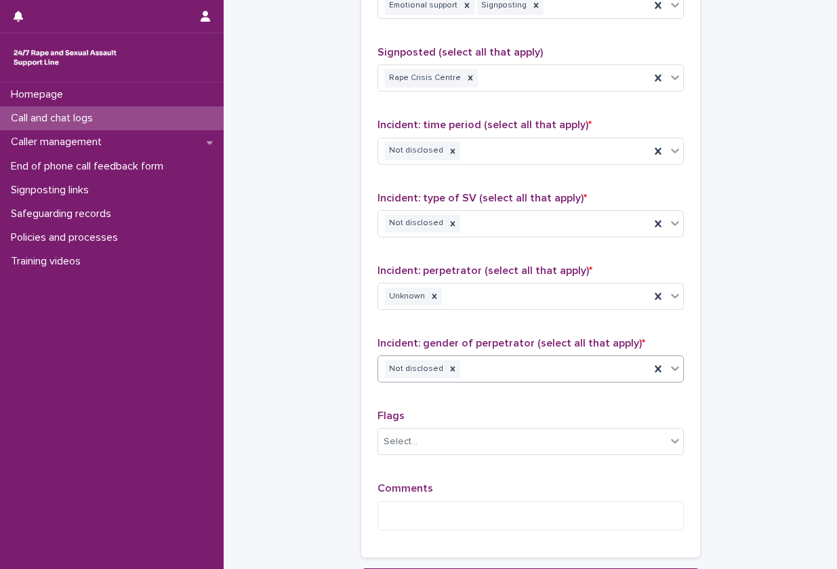
scroll to position [880, 0]
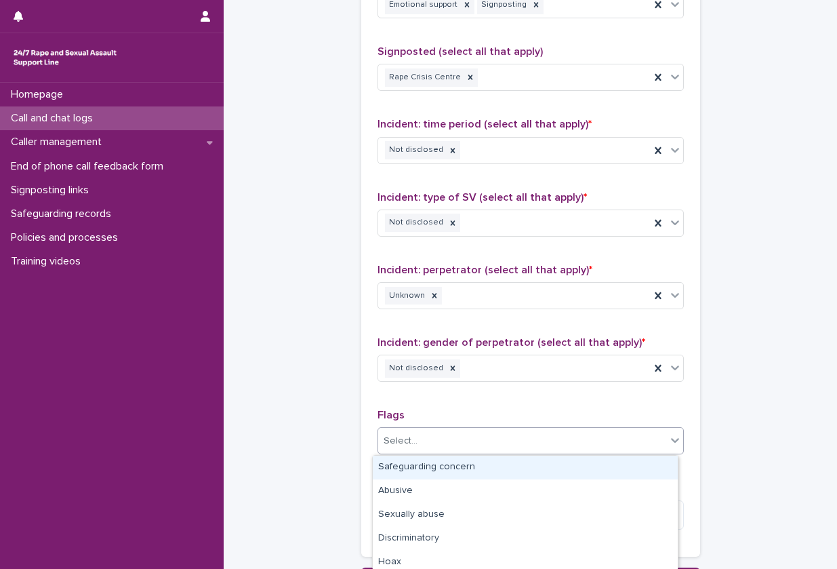
click at [504, 437] on div "Select..." at bounding box center [522, 441] width 288 height 22
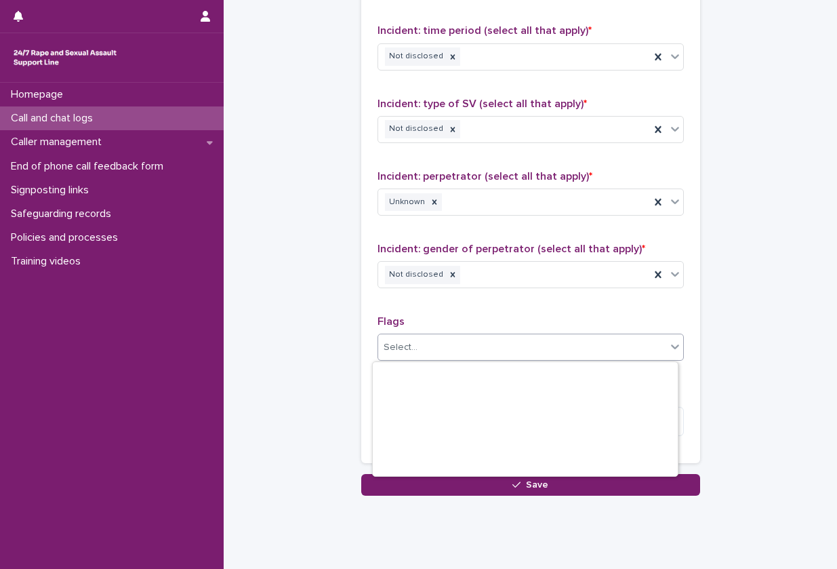
scroll to position [170, 0]
drag, startPoint x: 307, startPoint y: 436, endPoint x: 432, endPoint y: 428, distance: 125.7
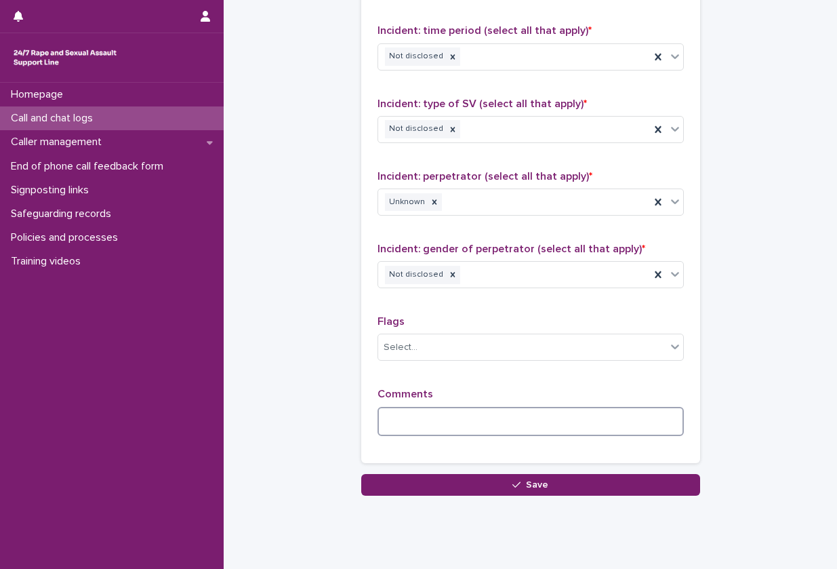
click at [432, 428] on textarea at bounding box center [530, 421] width 306 height 29
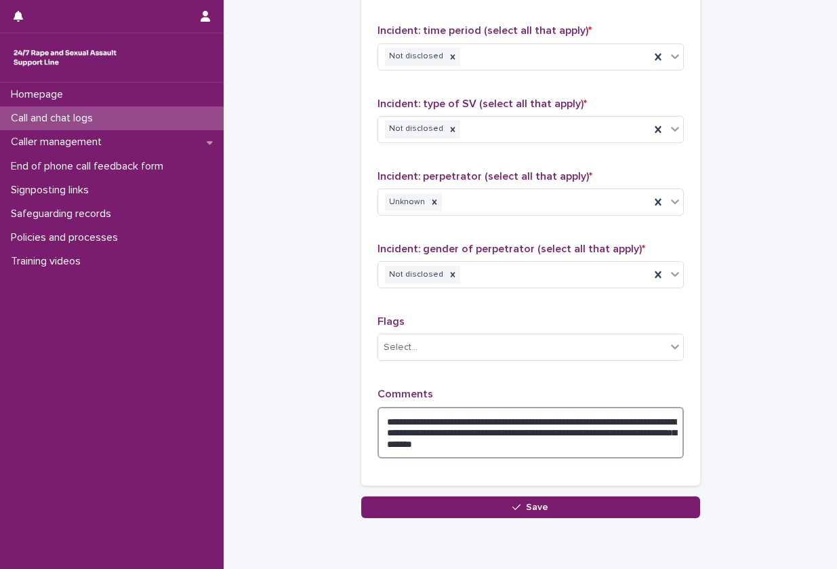
type textarea "**********"
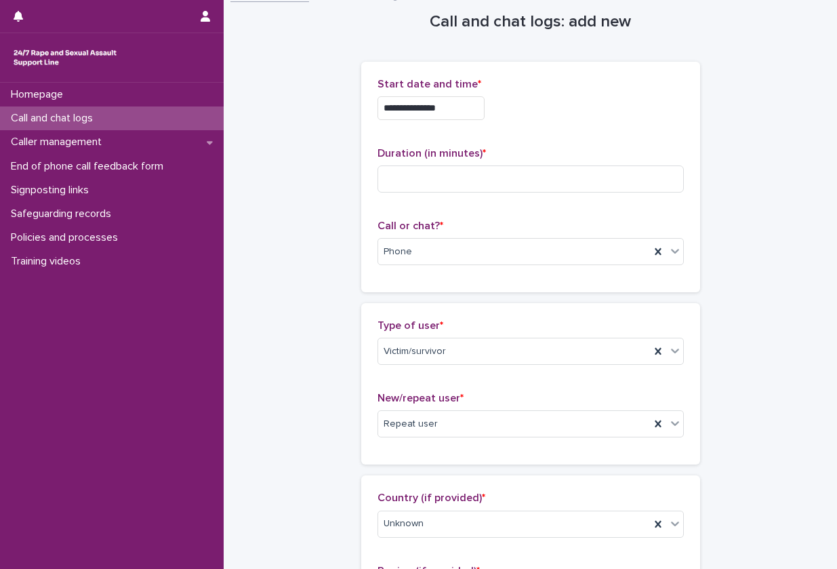
scroll to position [0, 0]
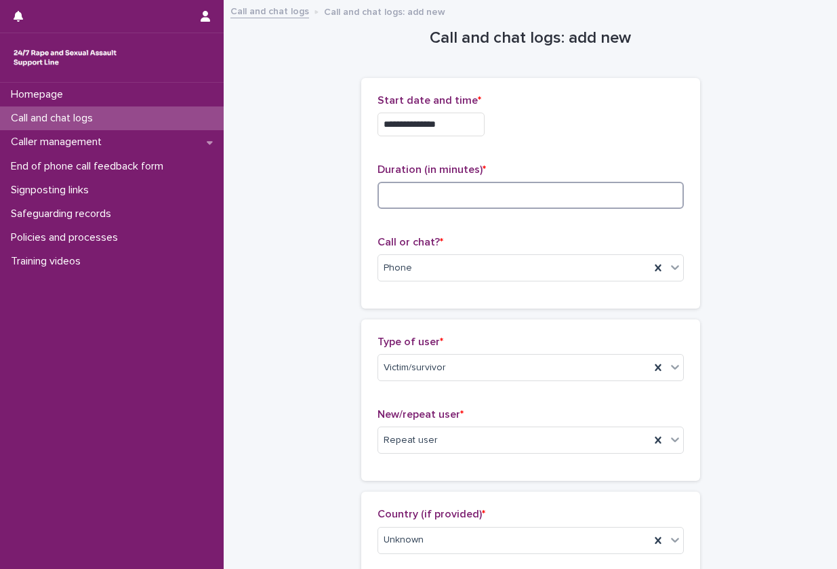
click at [437, 193] on input at bounding box center [530, 195] width 306 height 27
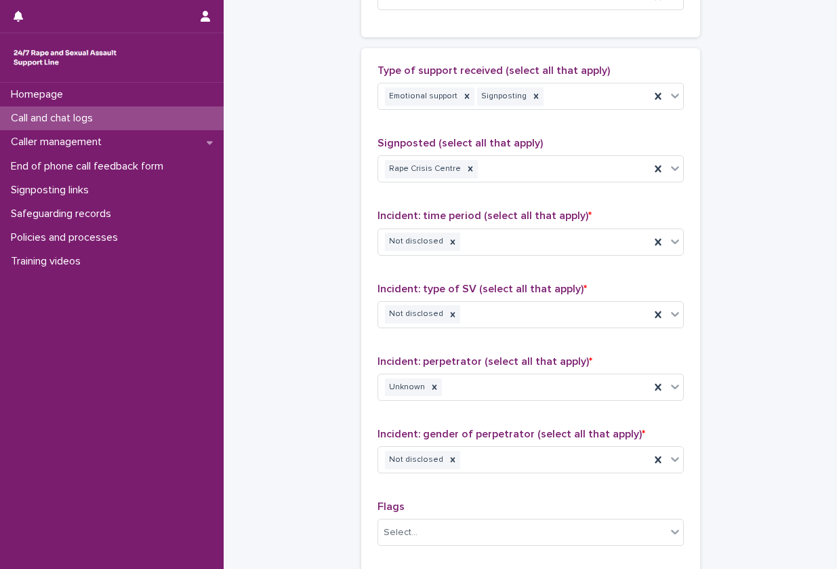
scroll to position [1028, 0]
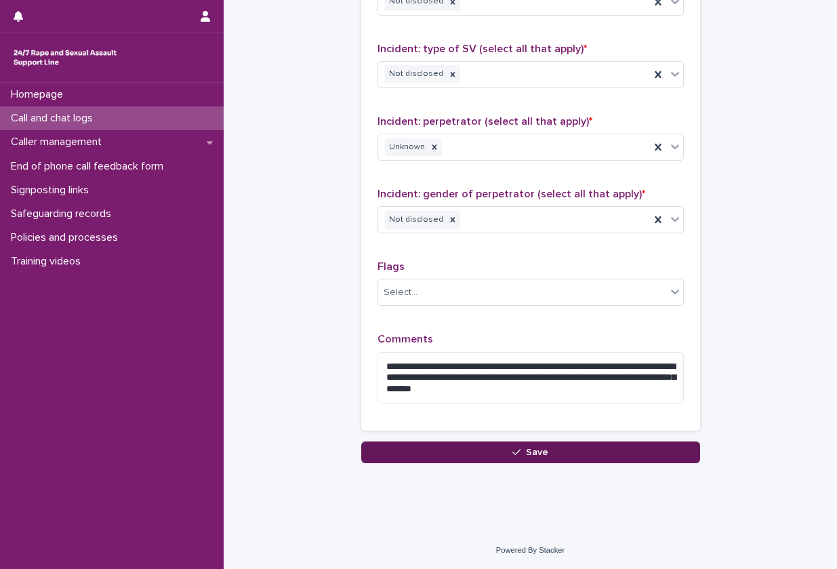
type input "**"
click at [446, 452] on button "Save" at bounding box center [530, 452] width 339 height 22
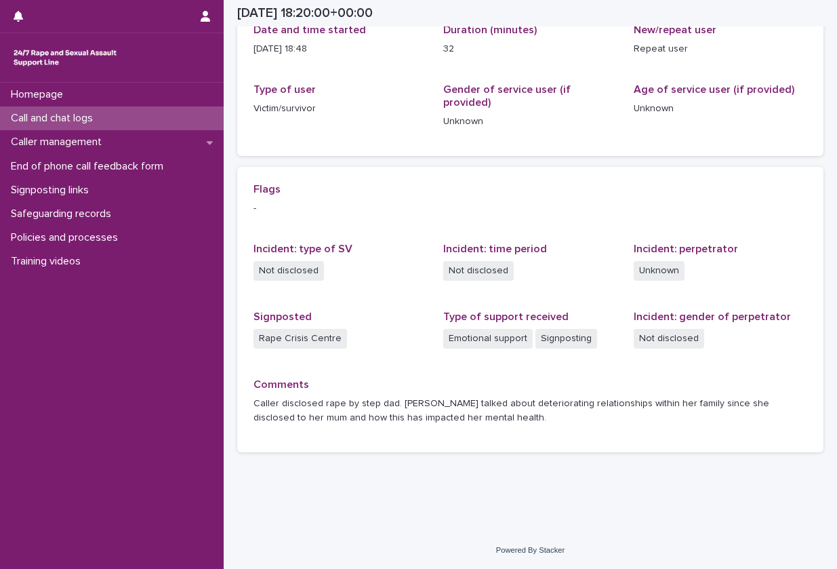
scroll to position [165, 0]
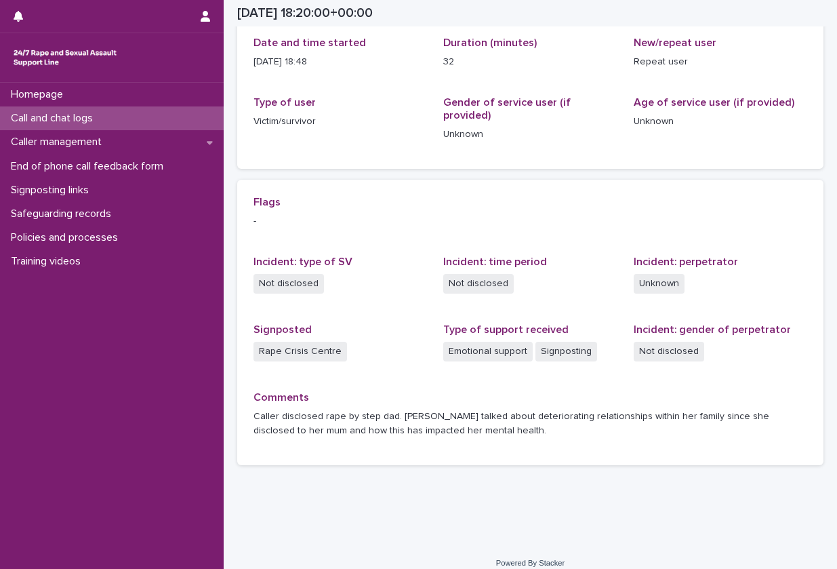
click at [125, 117] on div "Call and chat logs" at bounding box center [112, 118] width 224 height 24
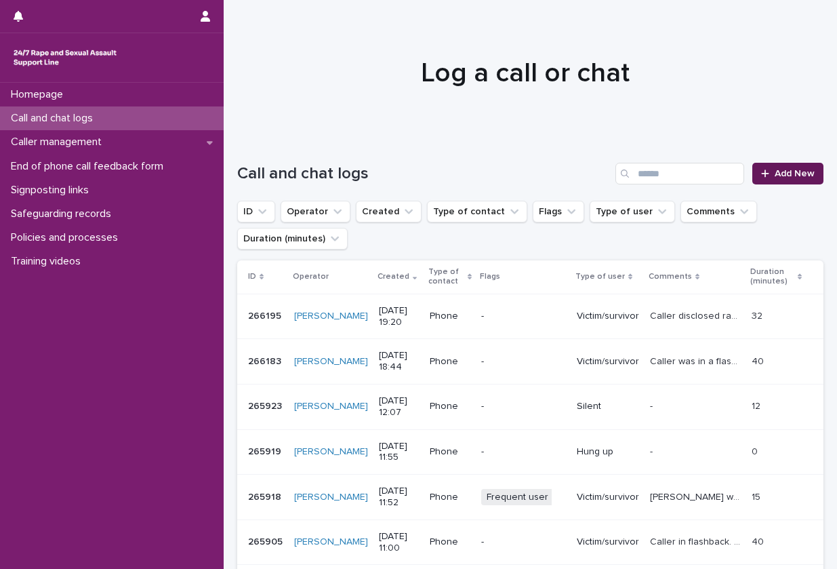
click at [775, 172] on span "Add New" at bounding box center [795, 173] width 40 height 9
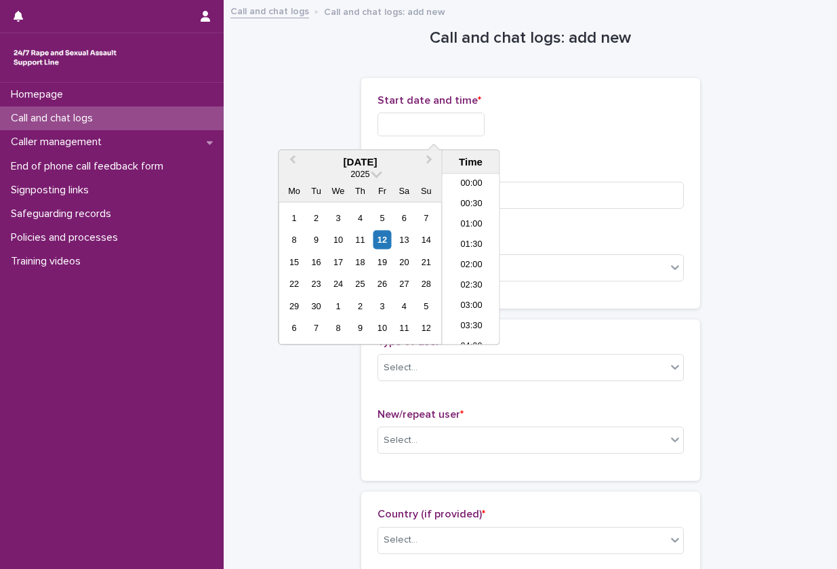
scroll to position [697, 0]
click at [434, 129] on input "text" at bounding box center [430, 124] width 107 height 24
type input "**"
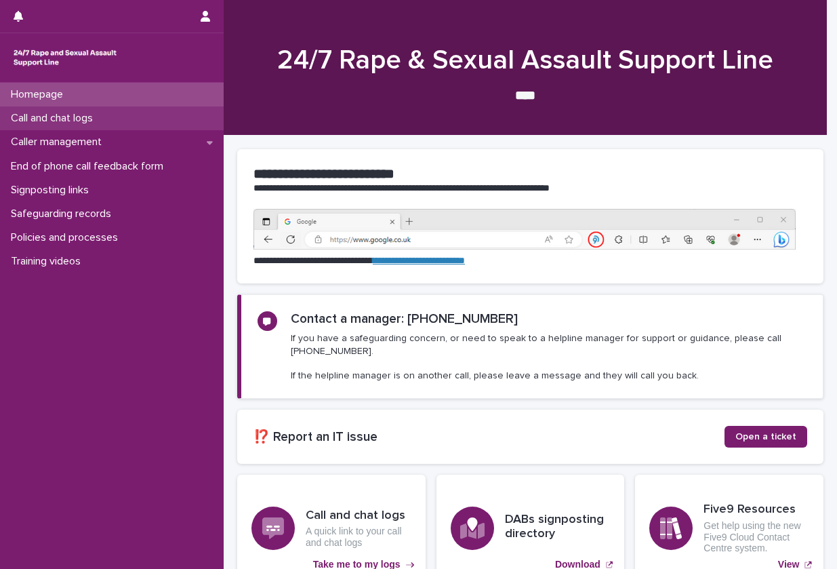
click at [101, 124] on p "Call and chat logs" at bounding box center [54, 118] width 98 height 13
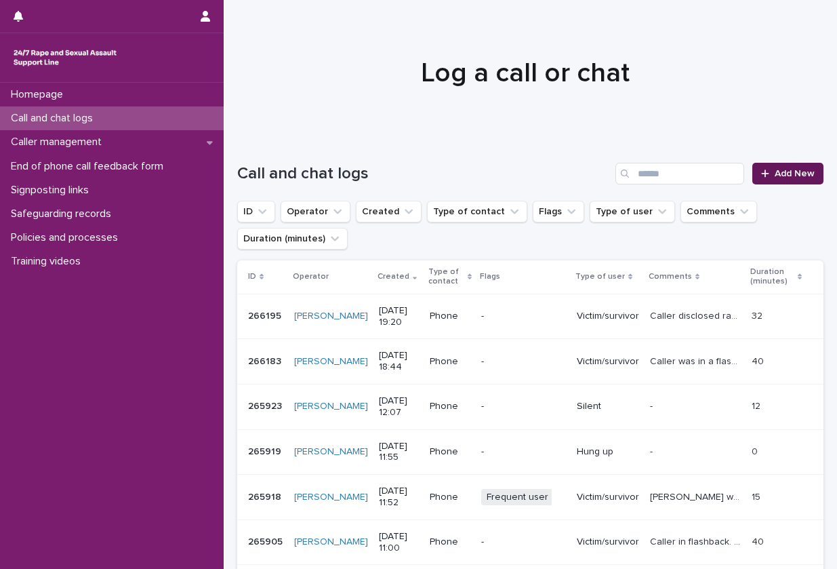
click at [777, 169] on span "Add New" at bounding box center [795, 173] width 40 height 9
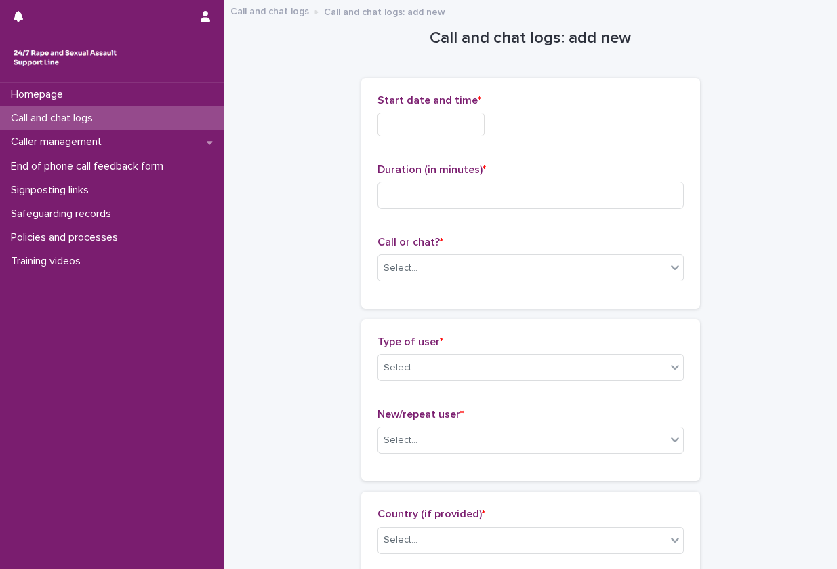
click at [441, 139] on div "Start date and time *" at bounding box center [530, 120] width 306 height 53
click at [449, 125] on input "text" at bounding box center [430, 124] width 107 height 24
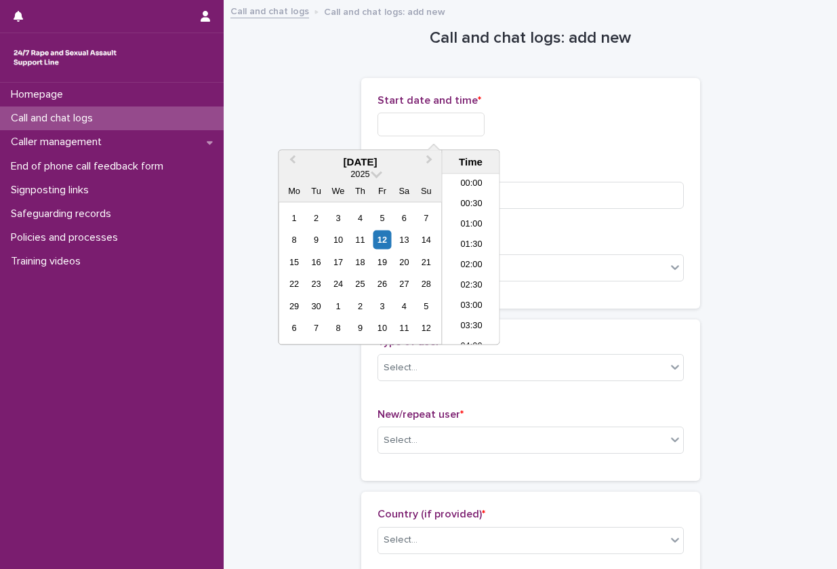
scroll to position [697, 0]
click at [473, 264] on li "19:00" at bounding box center [472, 259] width 58 height 20
click at [449, 127] on input "**********" at bounding box center [430, 124] width 107 height 24
type input "**********"
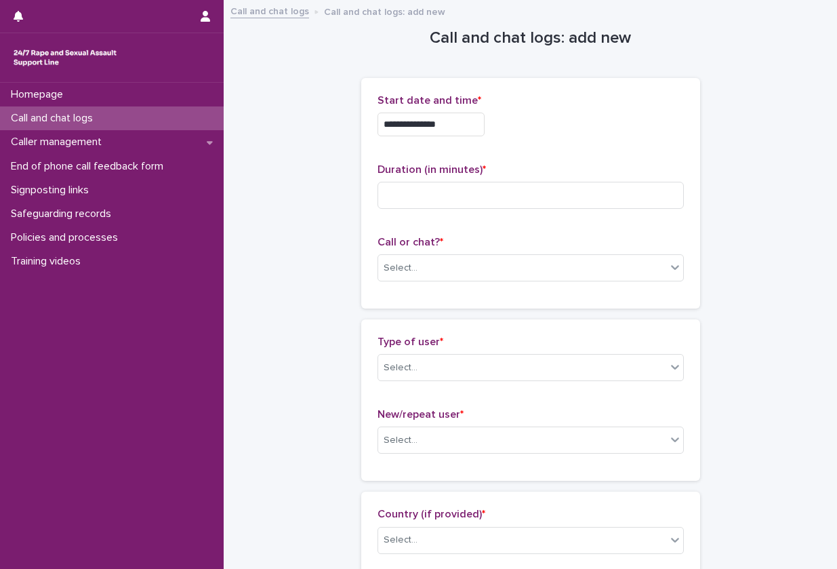
click at [584, 136] on div "**********" at bounding box center [530, 124] width 306 height 24
